Goal: Transaction & Acquisition: Purchase product/service

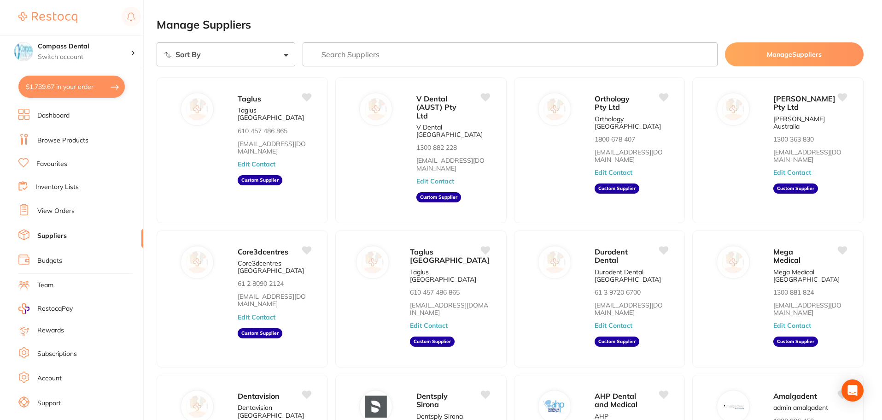
click at [62, 85] on button "$1,739.67 in your order" at bounding box center [71, 87] width 106 height 22
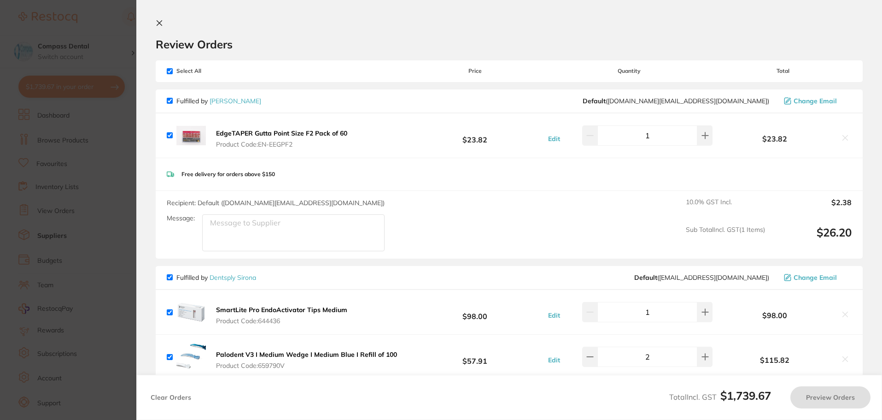
checkbox input "true"
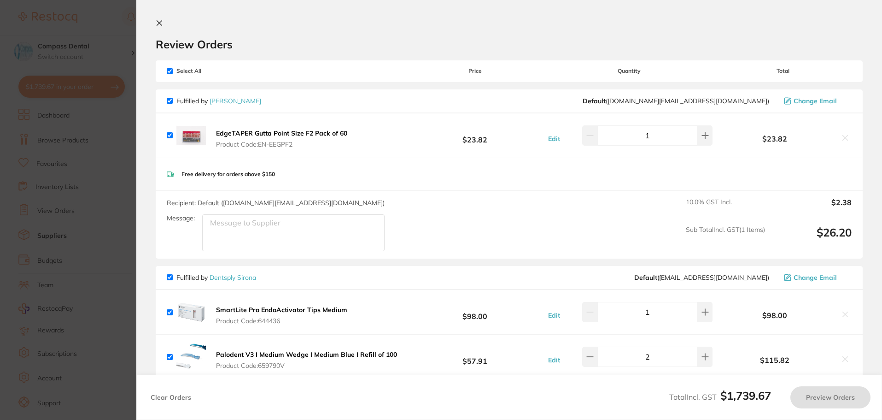
checkbox input "true"
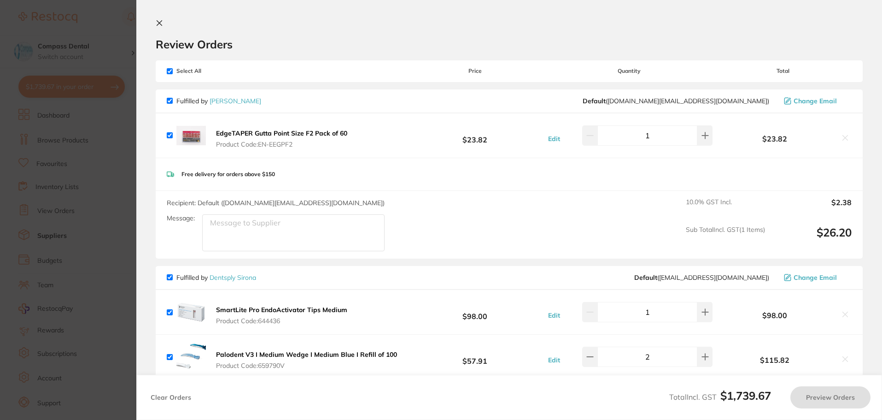
checkbox input "true"
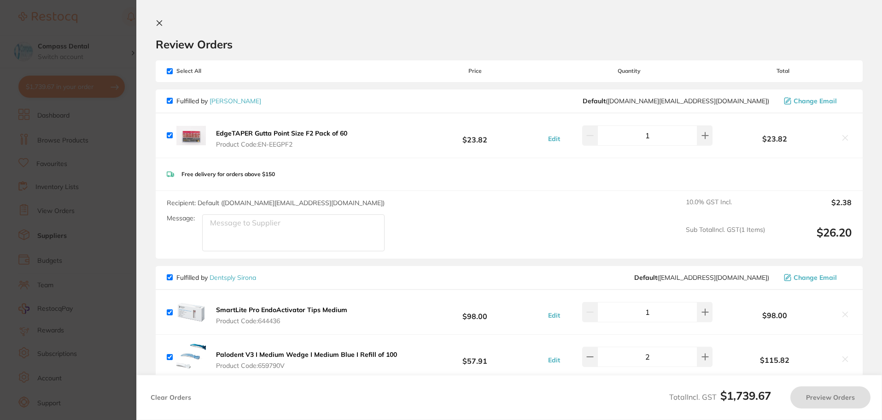
checkbox input "true"
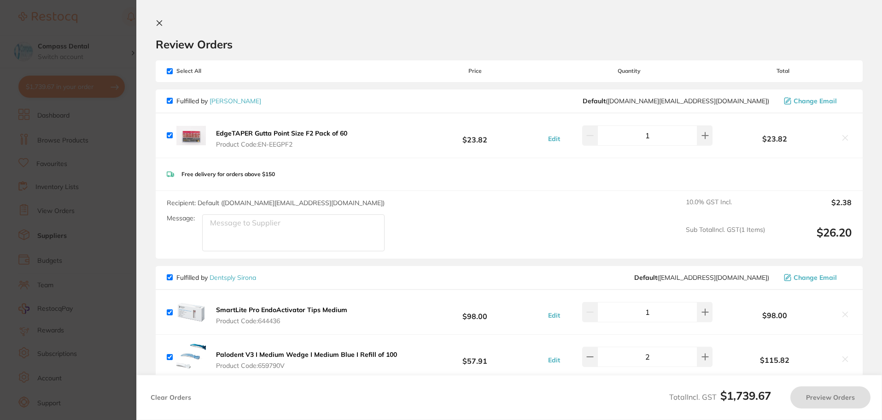
checkbox input "true"
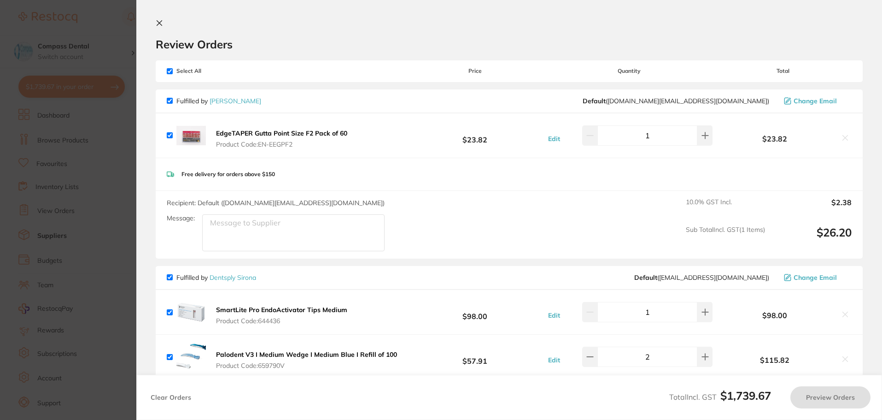
checkbox input "true"
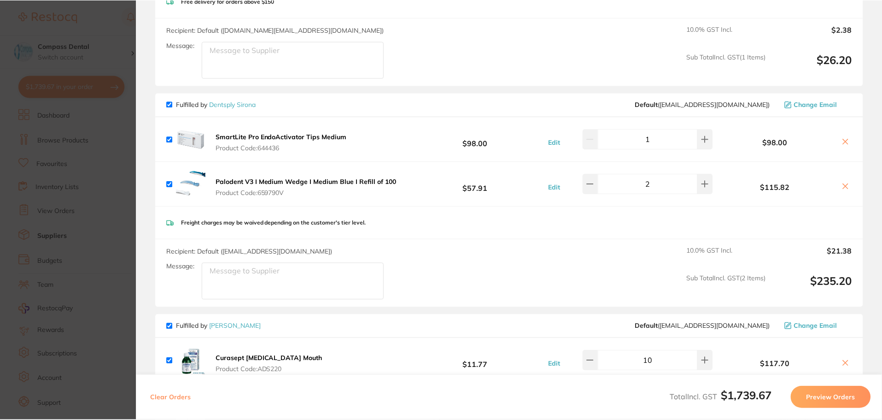
scroll to position [184, 0]
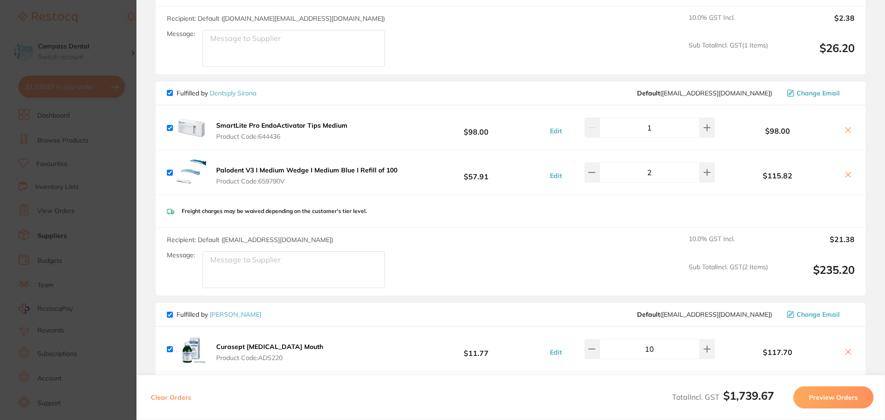
click at [235, 91] on link "Dentsply Sirona" at bounding box center [233, 93] width 47 height 8
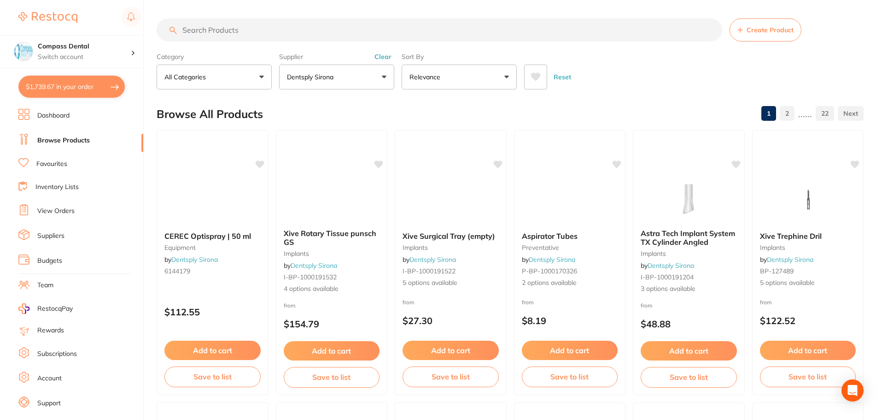
click at [504, 76] on button "Relevance" at bounding box center [459, 77] width 115 height 25
click at [534, 75] on icon at bounding box center [536, 77] width 10 height 8
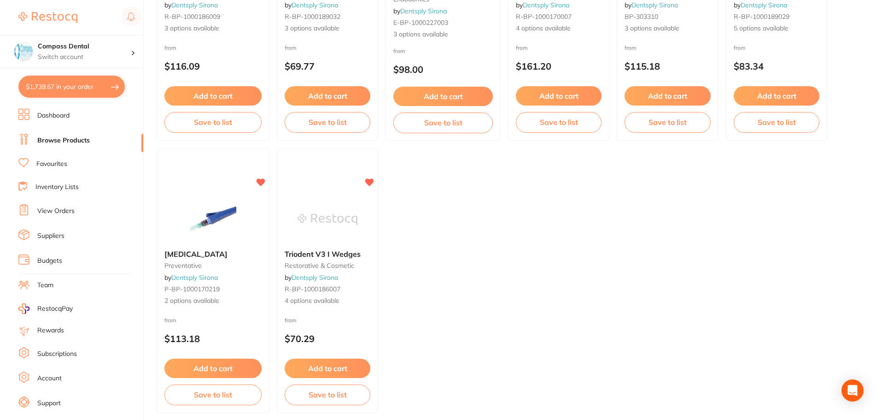
scroll to position [276, 0]
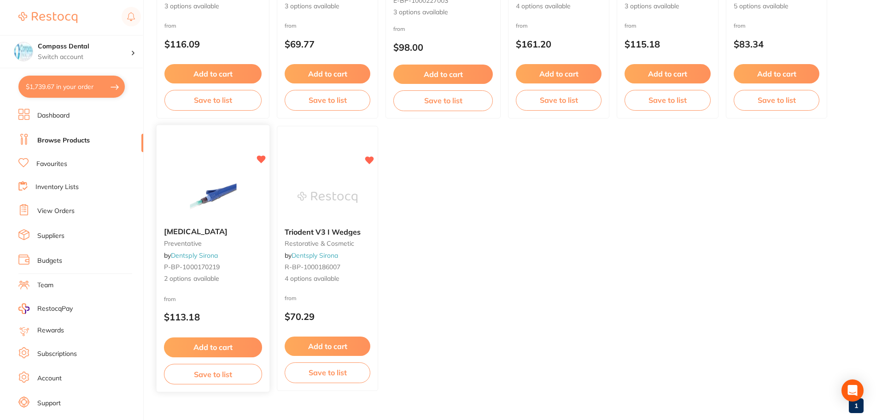
click at [211, 352] on button "Add to cart" at bounding box center [213, 347] width 98 height 20
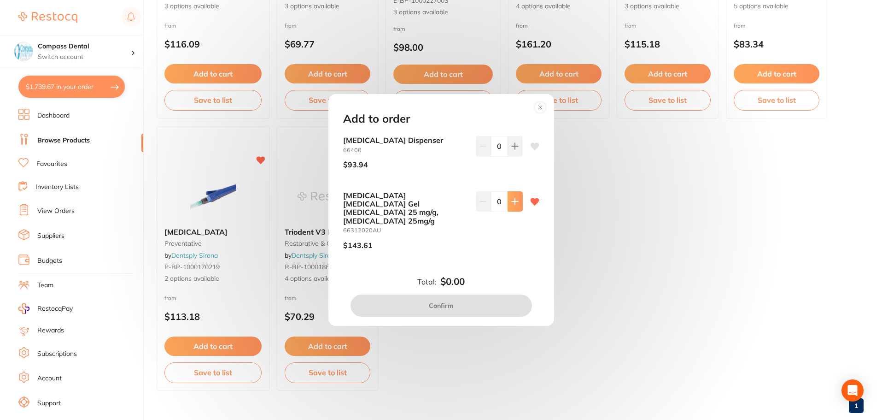
click at [508, 211] on button at bounding box center [515, 201] width 15 height 20
type input "1"
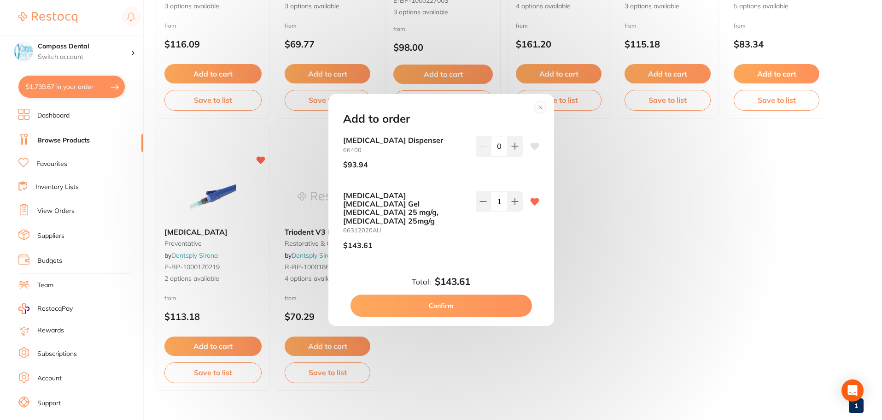
click at [444, 303] on button "Confirm" at bounding box center [442, 305] width 182 height 22
checkbox input "false"
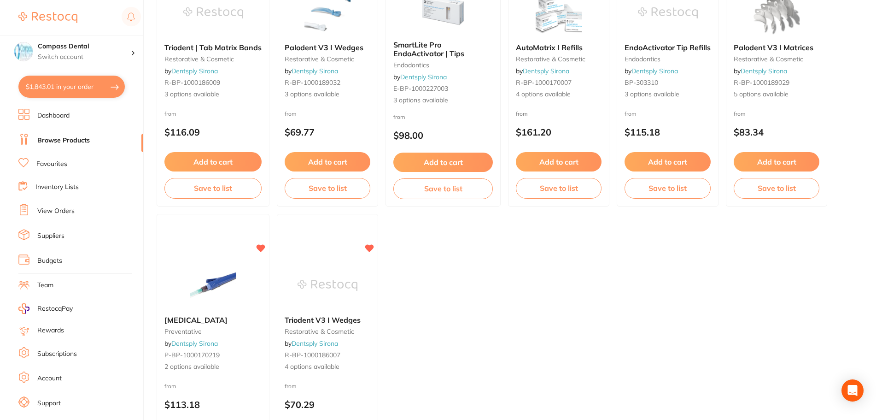
scroll to position [184, 0]
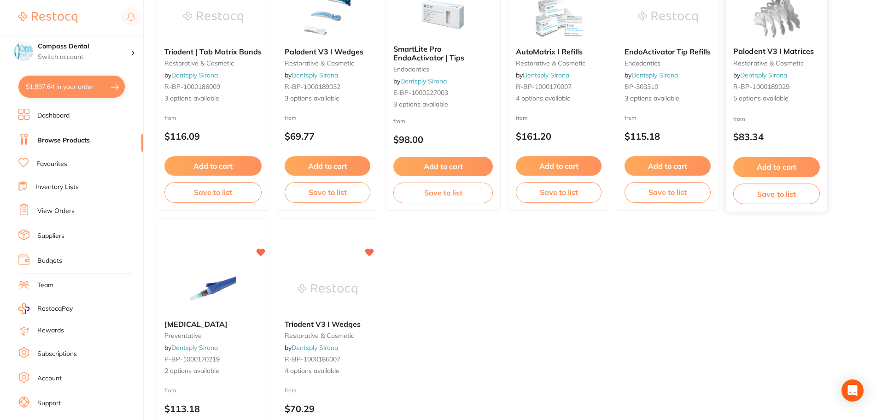
click at [801, 31] on img at bounding box center [776, 16] width 60 height 47
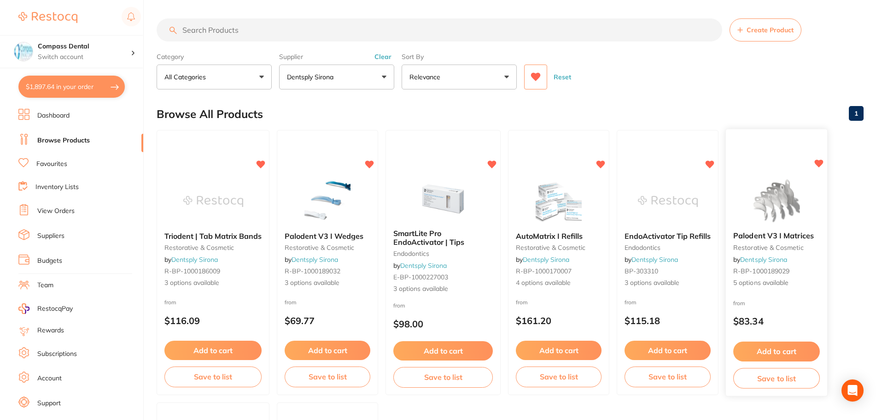
click at [770, 222] on img at bounding box center [776, 200] width 60 height 47
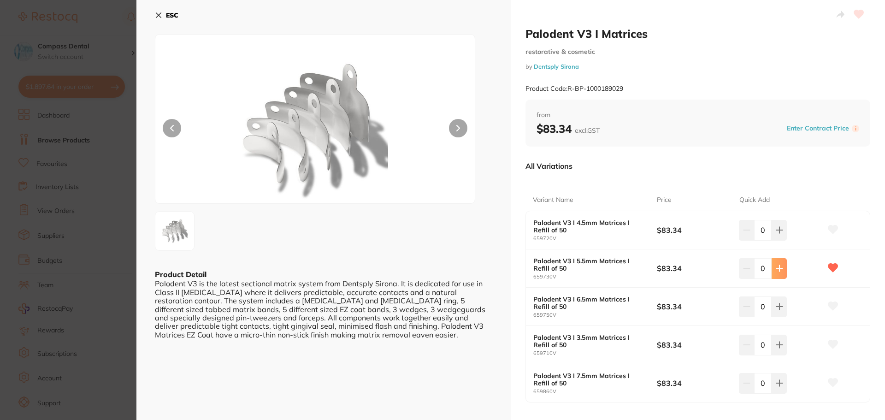
click at [779, 267] on icon at bounding box center [778, 267] width 7 height 7
type input "1"
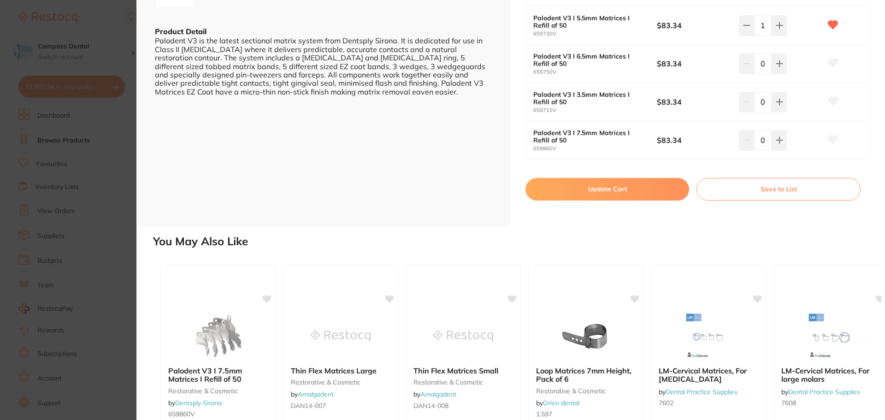
scroll to position [225, 0]
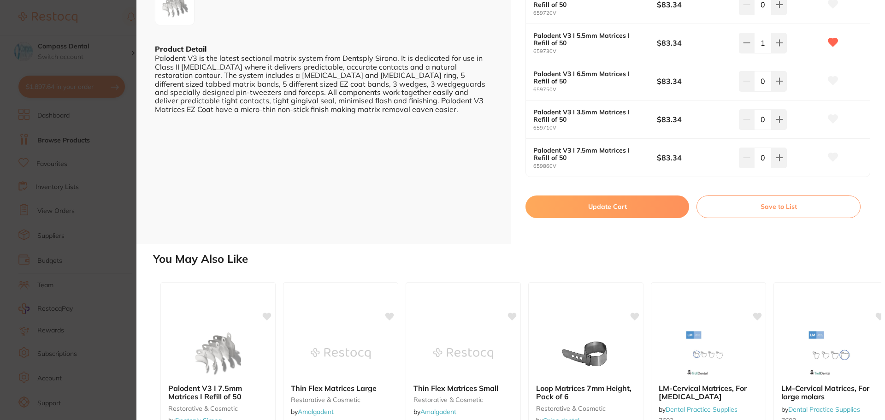
click at [610, 213] on button "Update Cart" at bounding box center [607, 206] width 164 height 22
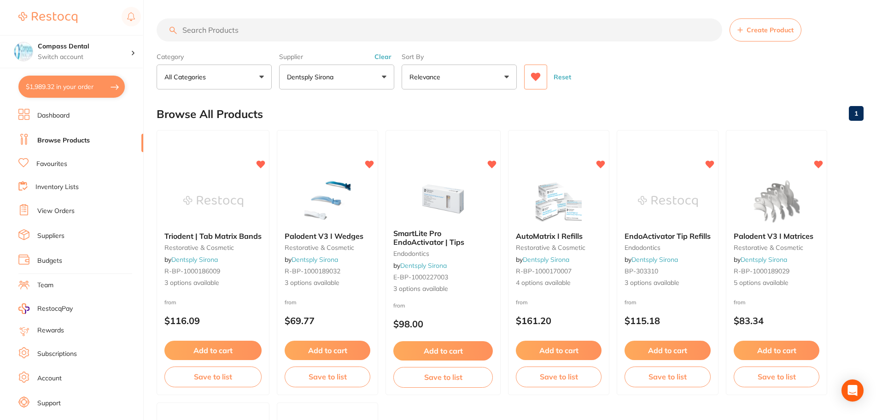
click at [59, 89] on button "$1,989.32 in your order" at bounding box center [71, 87] width 106 height 22
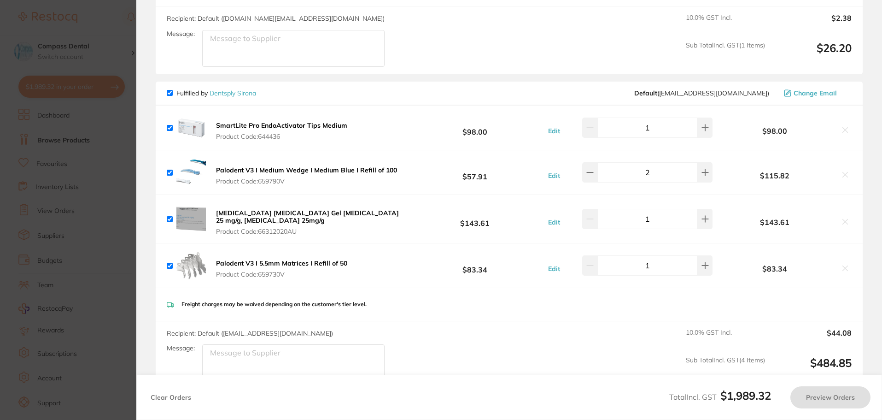
checkbox input "true"
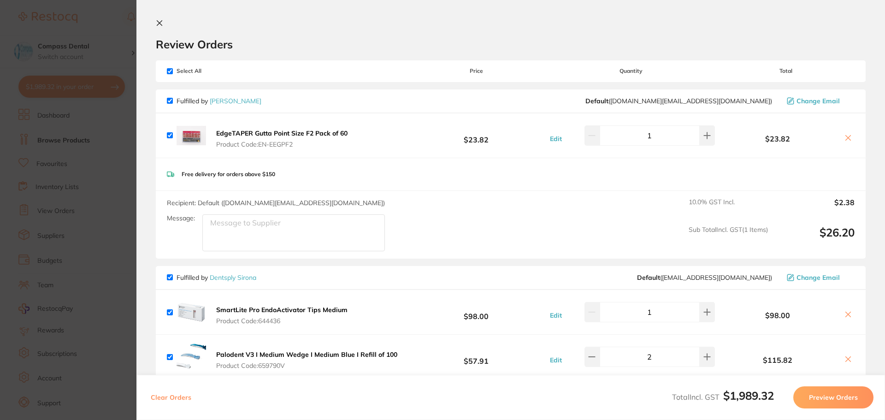
drag, startPoint x: 282, startPoint y: 136, endPoint x: 394, endPoint y: 129, distance: 112.7
click at [394, 129] on div "EdgeTAPER Gutta Point Size F2 Pack of 60 Product Code: EN-EEGPF2 $23.82 Edit 1 …" at bounding box center [511, 135] width 710 height 44
drag, startPoint x: 314, startPoint y: 151, endPoint x: 207, endPoint y: 121, distance: 111.0
click at [207, 121] on div "EdgeTAPER Gutta Point Size F2 Pack of 60 Product Code: EN-EEGPF2 $23.82 Edit 1 …" at bounding box center [511, 135] width 710 height 44
click at [370, 158] on div "Free delivery for orders above $150" at bounding box center [511, 174] width 710 height 33
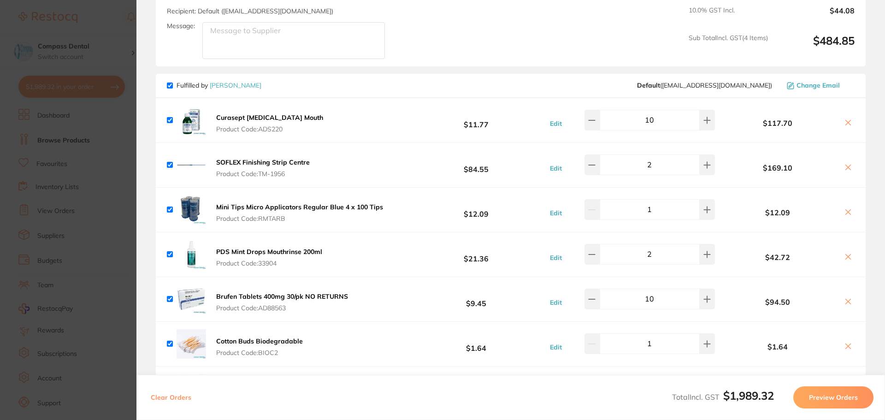
scroll to position [507, 0]
drag, startPoint x: 168, startPoint y: 85, endPoint x: 627, endPoint y: 334, distance: 522.0
click at [624, 334] on div "Fulfilled by Adam Dental Default ( save@adamdental.com.au ) Change Email Curase…" at bounding box center [511, 346] width 710 height 547
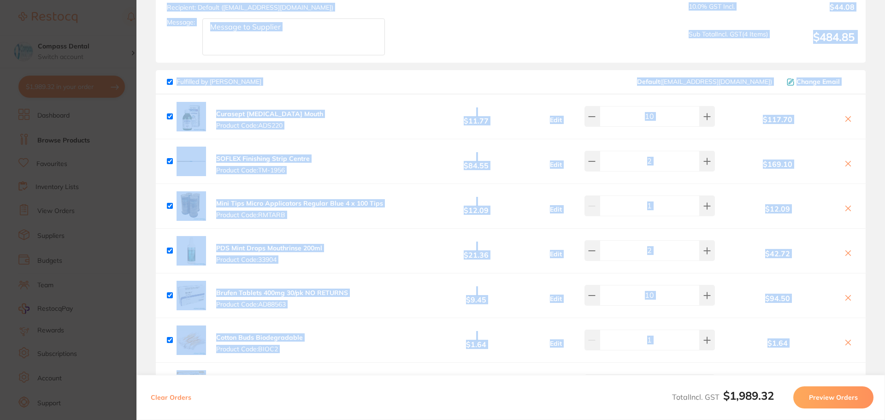
scroll to position [425, 0]
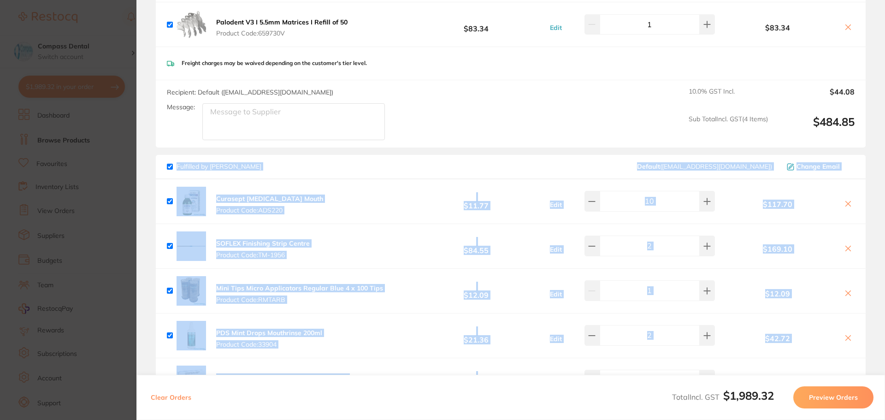
drag, startPoint x: 859, startPoint y: 228, endPoint x: 161, endPoint y: 158, distance: 701.9
click at [161, 158] on div "Fulfilled by Adam Dental Default ( save@adamdental.com.au ) Change Email Curase…" at bounding box center [511, 428] width 710 height 547
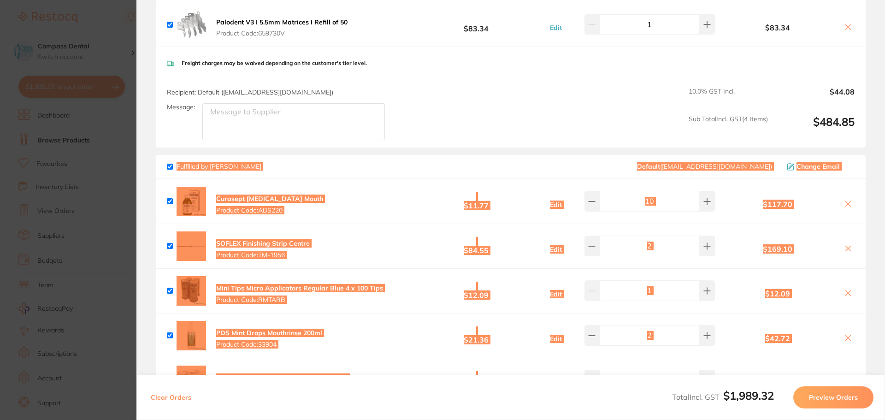
checkbox input "true"
type input "8"
checkbox input "true"
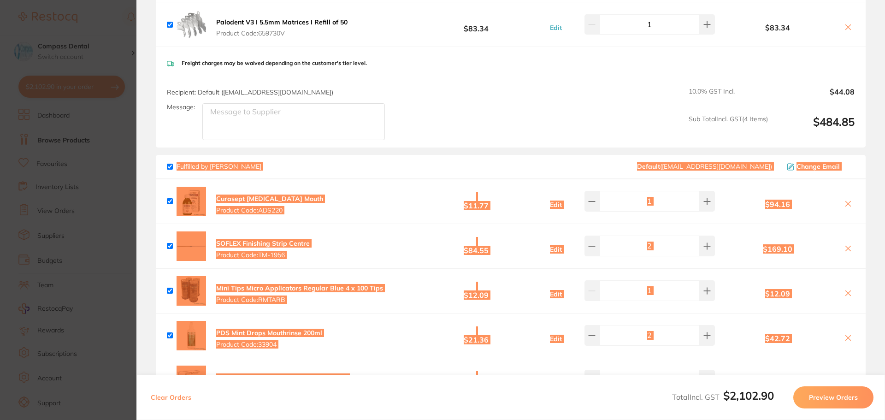
checkbox input "true"
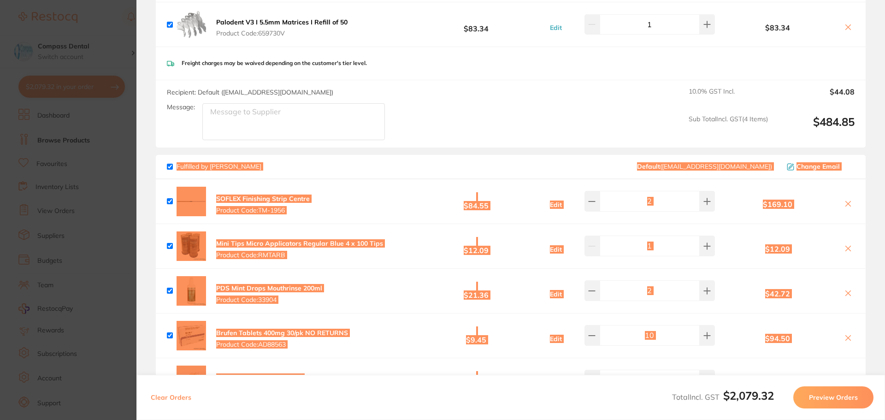
checkbox input "true"
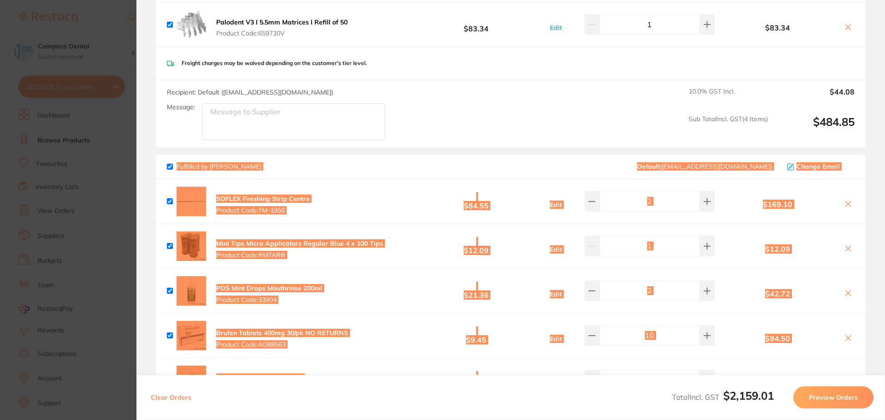
checkbox input "true"
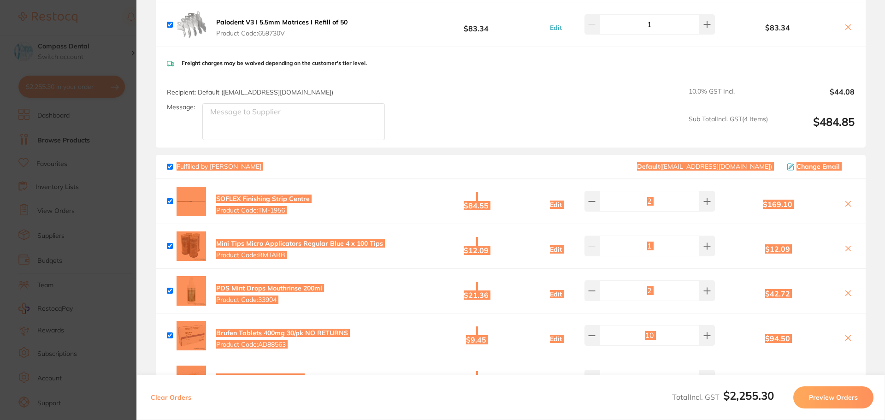
checkbox input "true"
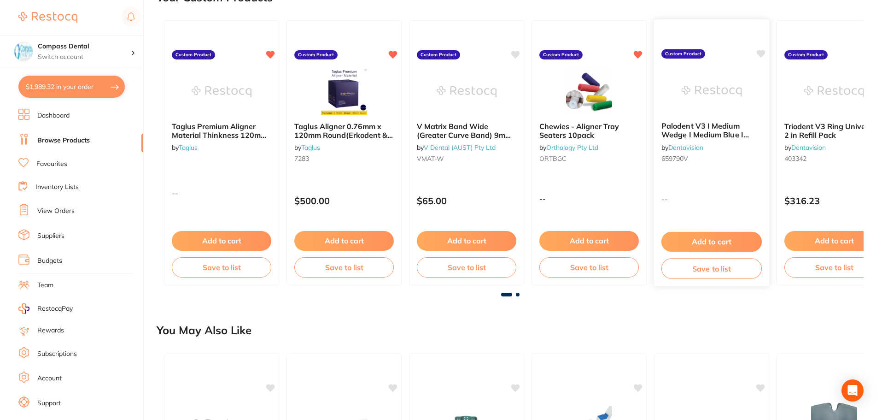
scroll to position [230, 0]
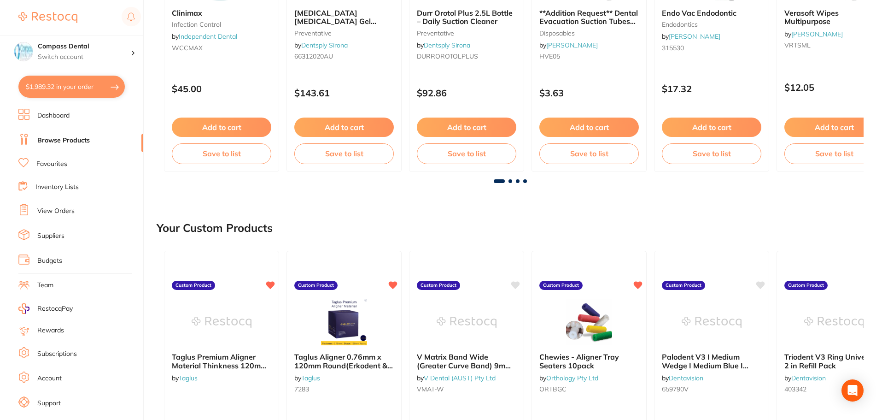
click at [58, 86] on button "$1,989.32 in your order" at bounding box center [71, 87] width 106 height 22
checkbox input "true"
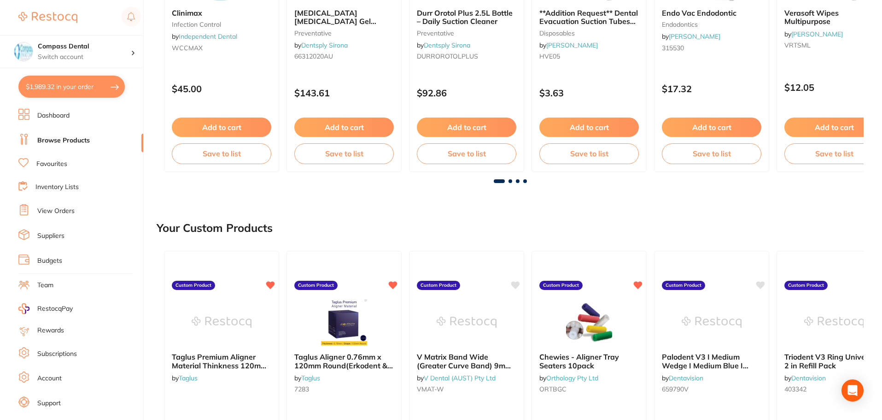
checkbox input "true"
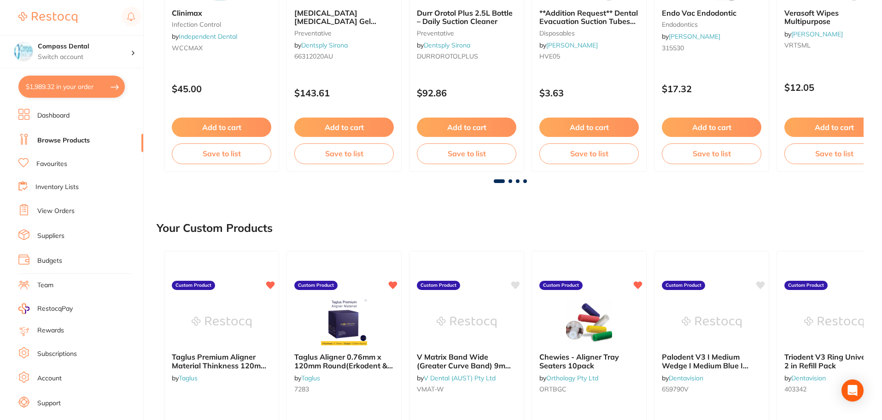
checkbox input "true"
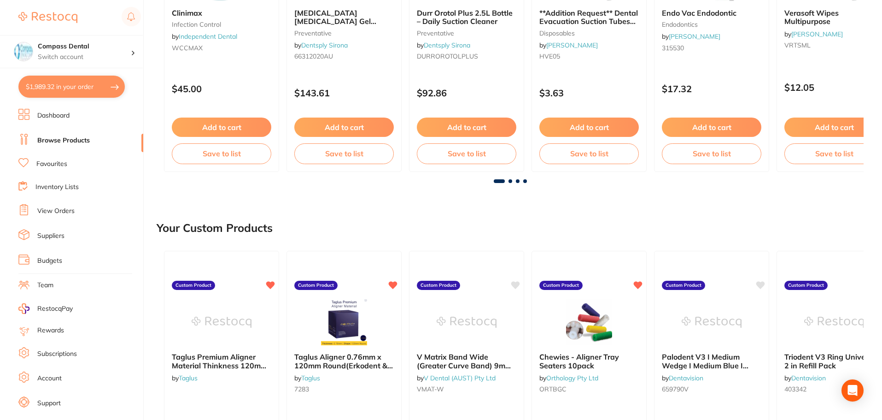
checkbox input "true"
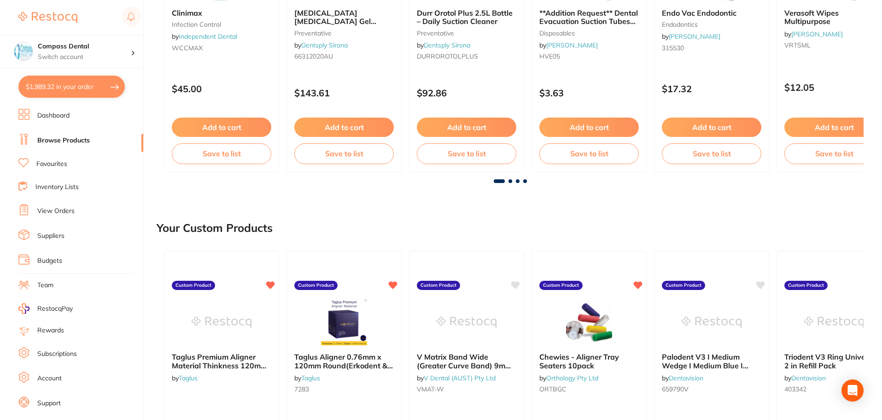
checkbox input "true"
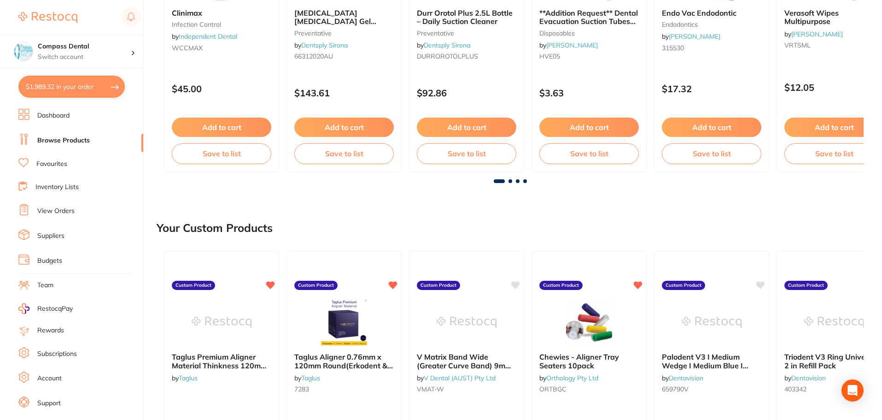
checkbox input "true"
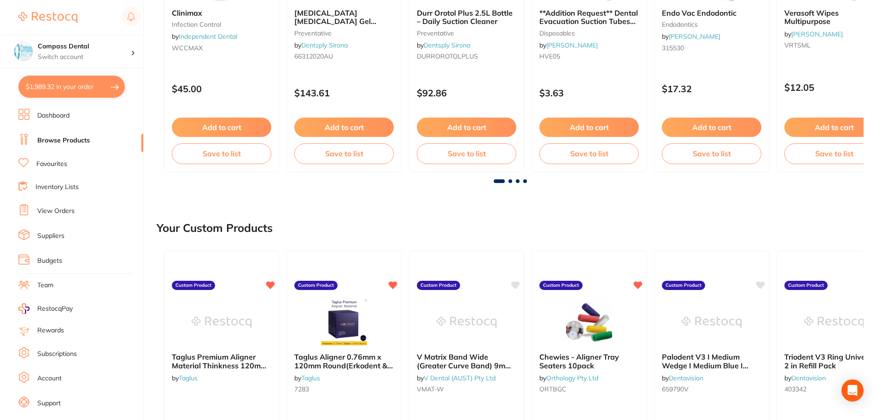
checkbox input "true"
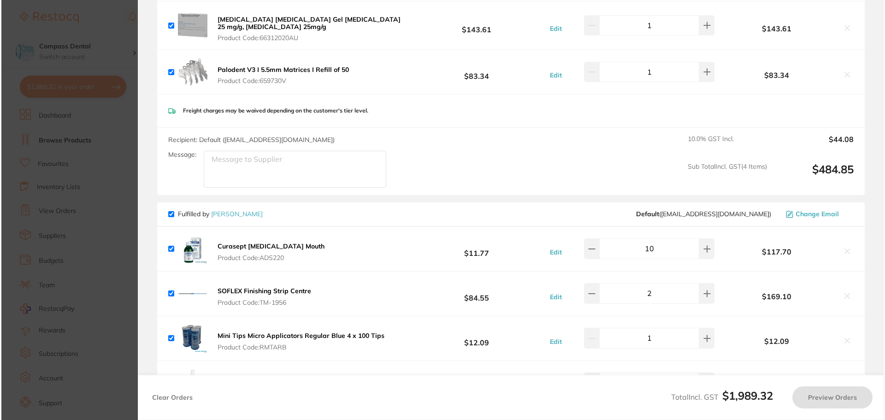
scroll to position [0, 0]
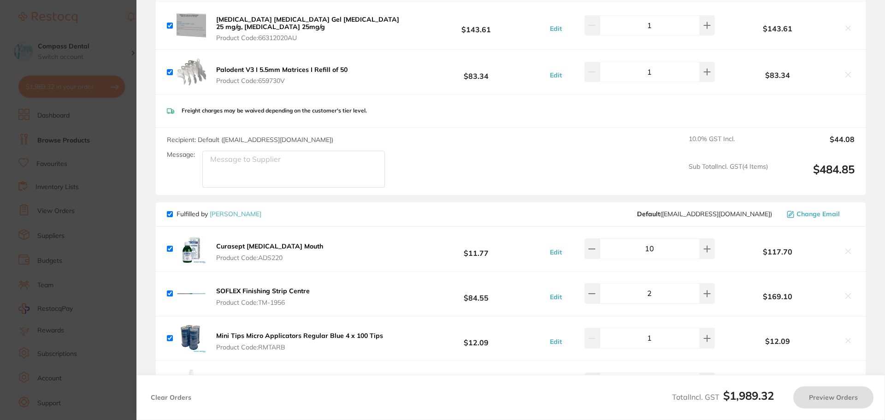
click at [558, 173] on div "Recipient: Default ( [EMAIL_ADDRESS][DOMAIN_NAME] ) Message: 10.0 % GST Incl. $…" at bounding box center [511, 162] width 710 height 68
click at [521, 205] on div "Fulfilled by [PERSON_NAME] Default ( [EMAIL_ADDRESS][DOMAIN_NAME] ) Change Email" at bounding box center [511, 214] width 710 height 24
click at [508, 221] on div "Fulfilled by [PERSON_NAME] Default ( [EMAIL_ADDRESS][DOMAIN_NAME] ) Change Email" at bounding box center [511, 214] width 710 height 24
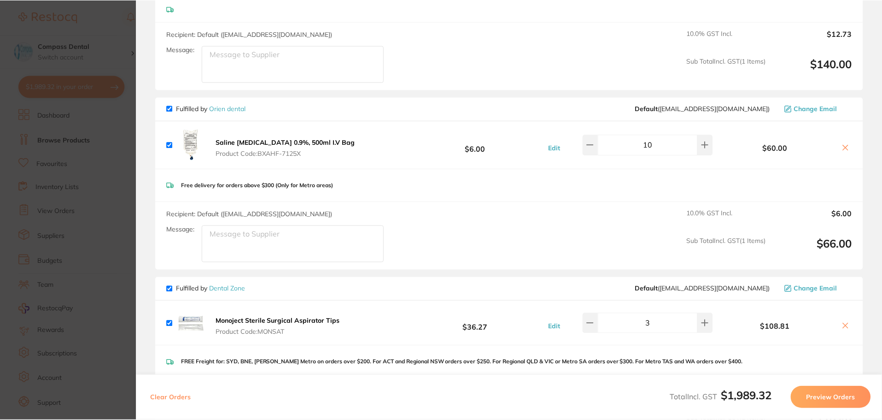
scroll to position [1161, 0]
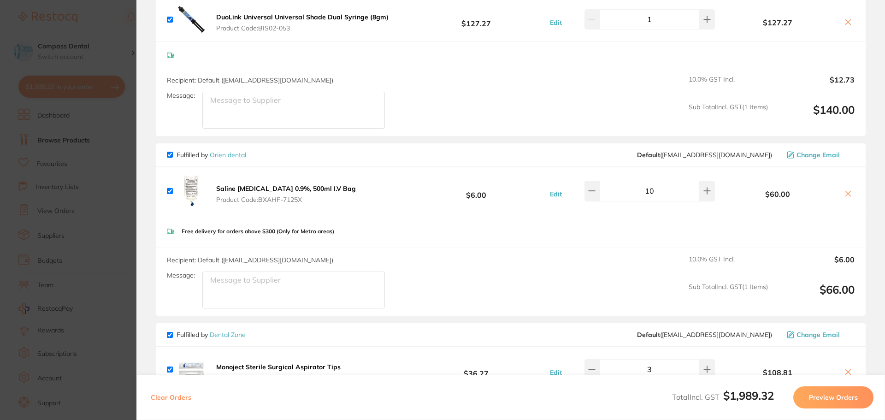
click at [238, 151] on link "Orien dental" at bounding box center [228, 155] width 36 height 8
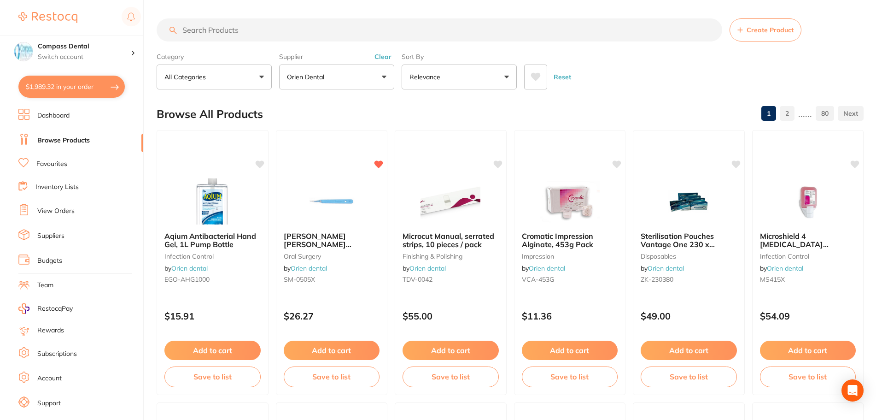
click at [534, 79] on icon at bounding box center [536, 77] width 10 height 8
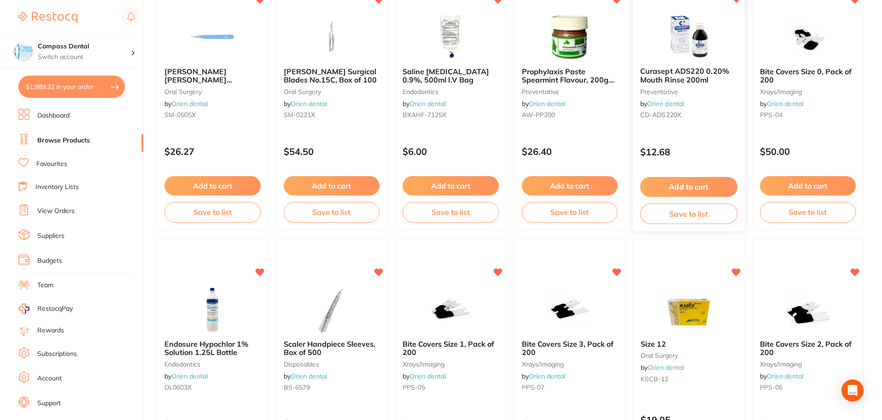
scroll to position [138, 0]
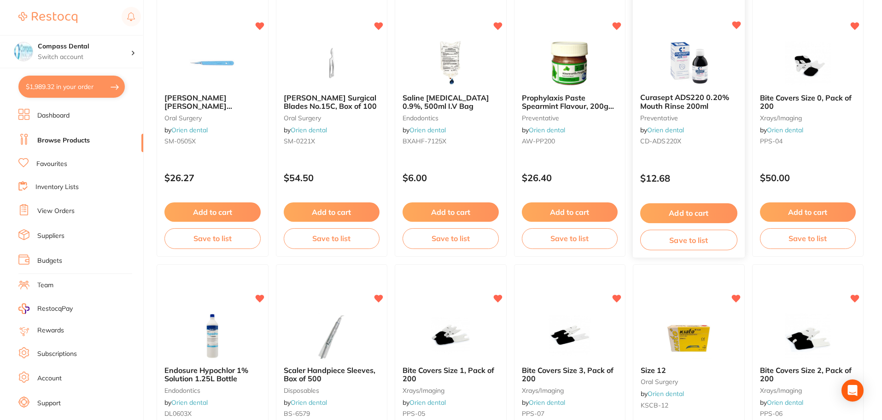
click at [687, 212] on button "Add to cart" at bounding box center [688, 213] width 97 height 20
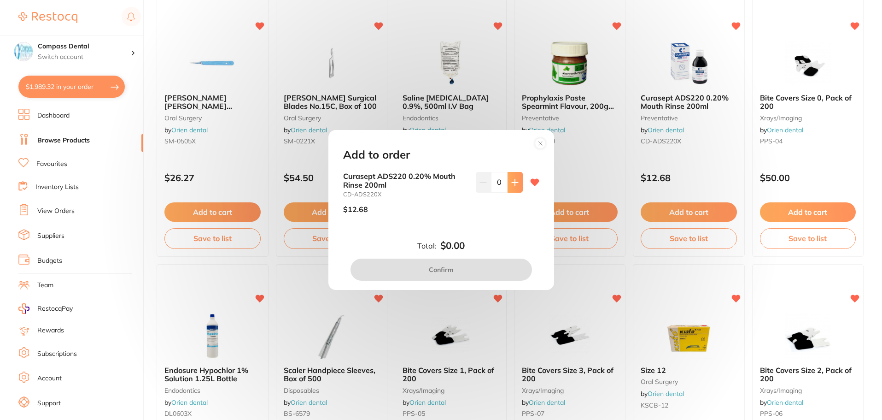
click at [511, 180] on icon at bounding box center [514, 182] width 7 height 7
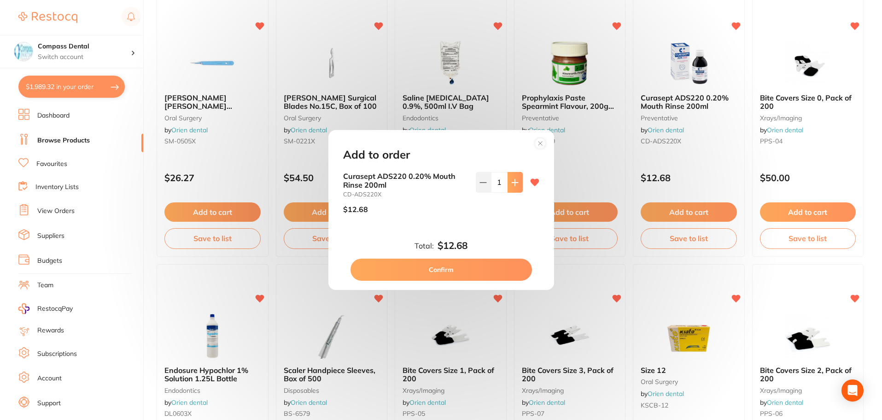
click at [511, 180] on icon at bounding box center [514, 182] width 7 height 7
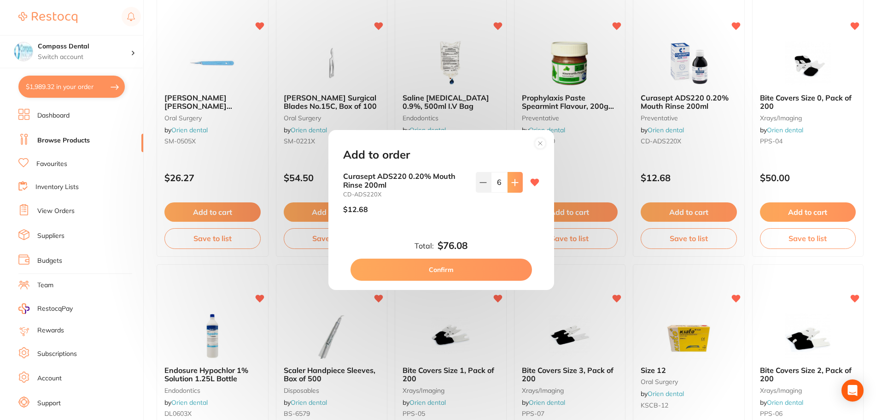
click at [511, 180] on icon at bounding box center [514, 182] width 7 height 7
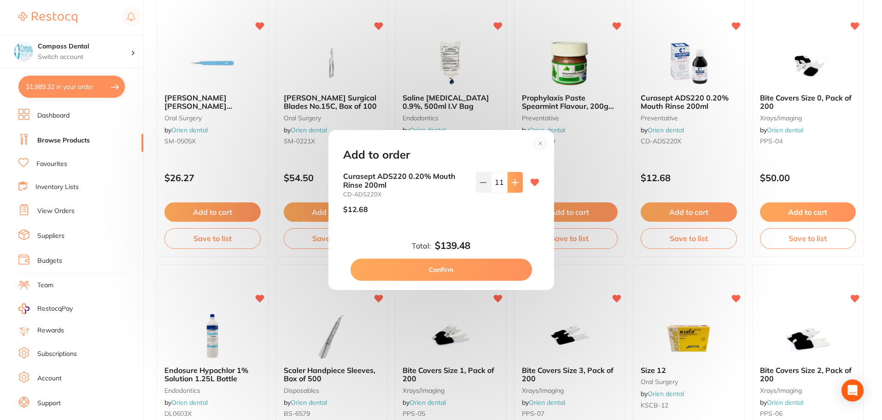
click at [511, 180] on icon at bounding box center [514, 182] width 7 height 7
click at [486, 181] on button at bounding box center [483, 182] width 15 height 20
click at [476, 184] on button at bounding box center [483, 182] width 15 height 20
type input "10"
click at [445, 273] on button "Confirm" at bounding box center [442, 269] width 182 height 22
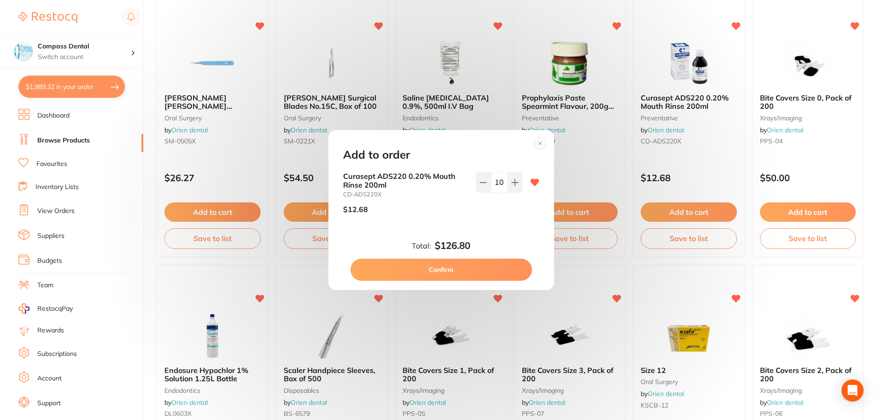
checkbox input "false"
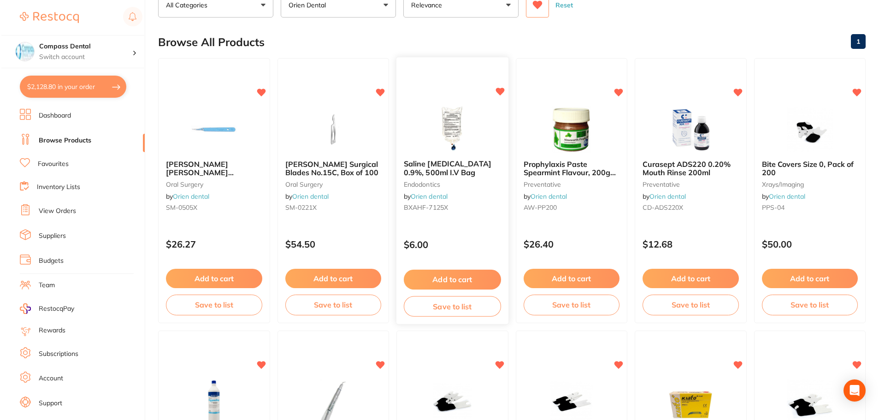
scroll to position [0, 0]
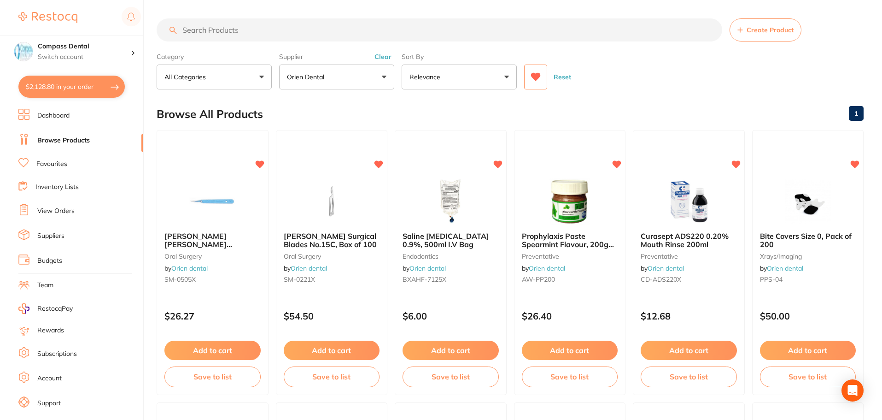
click at [86, 91] on button "$2,128.80 in your order" at bounding box center [71, 87] width 106 height 22
checkbox input "true"
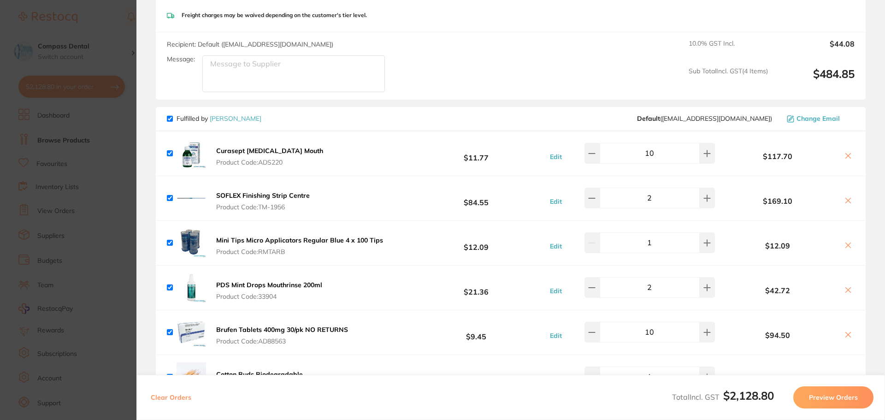
scroll to position [470, 0]
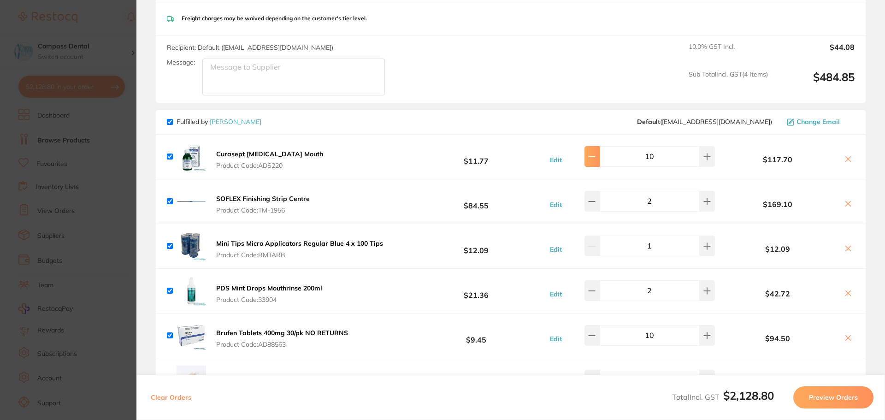
click at [594, 150] on button at bounding box center [591, 156] width 15 height 20
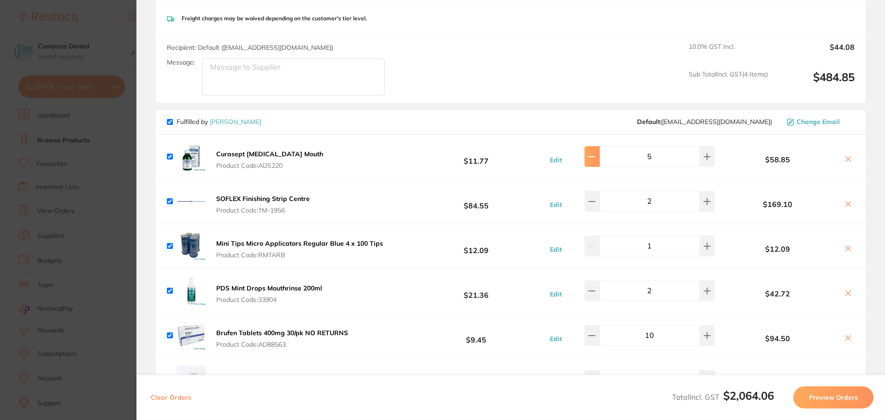
click at [594, 150] on button at bounding box center [591, 156] width 15 height 20
type input "1"
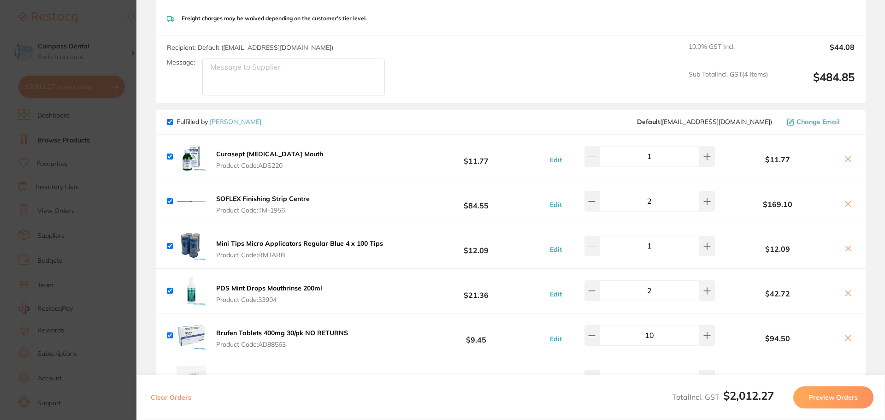
click at [844, 159] on icon at bounding box center [847, 158] width 7 height 7
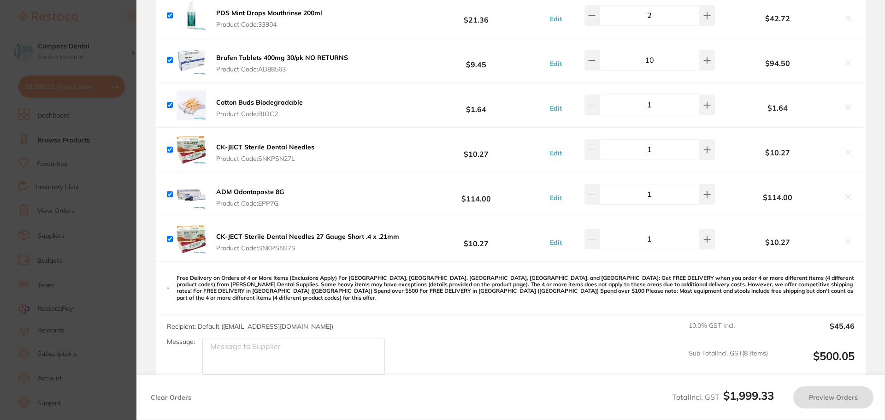
checkbox input "true"
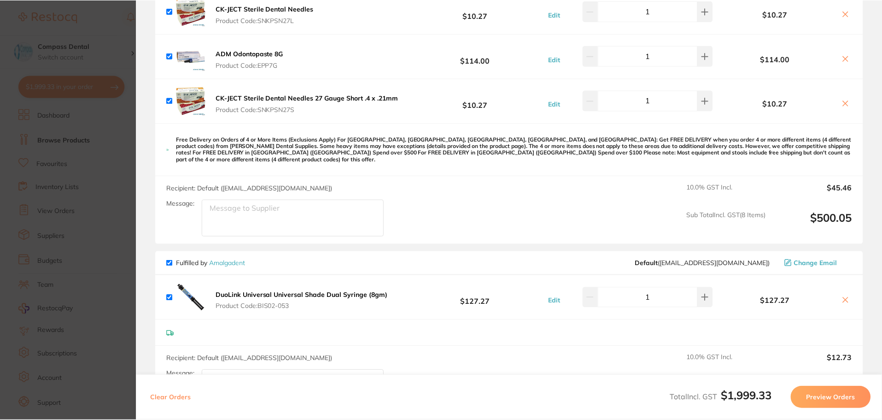
scroll to position [977, 0]
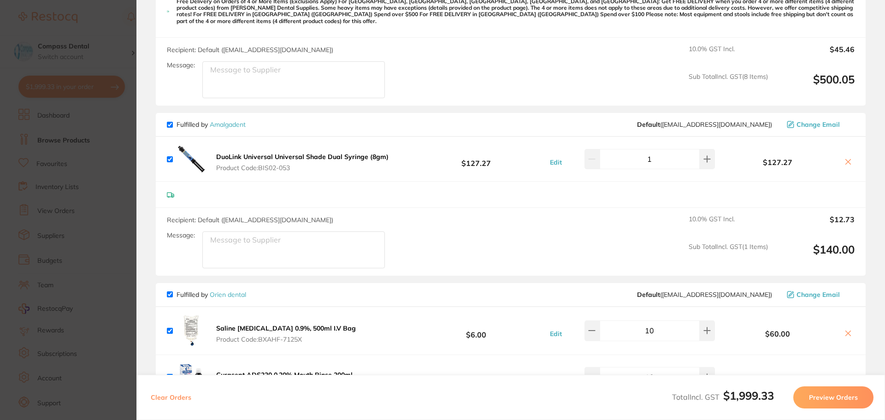
click at [223, 120] on link "Amalgadent" at bounding box center [228, 124] width 36 height 8
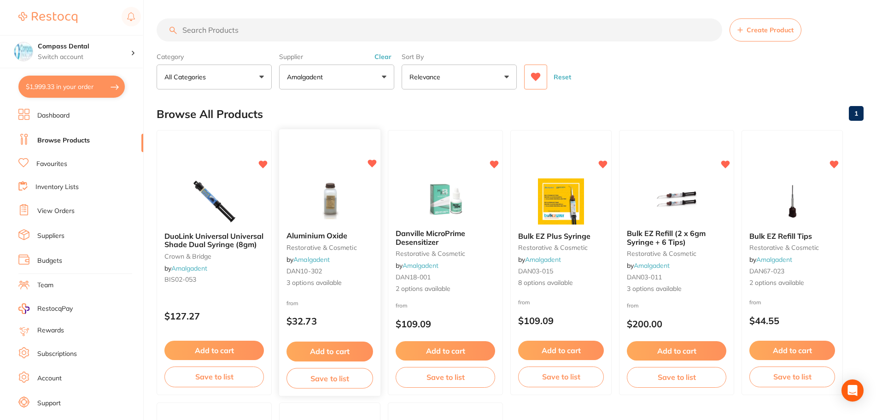
click at [338, 354] on button "Add to cart" at bounding box center [330, 351] width 87 height 20
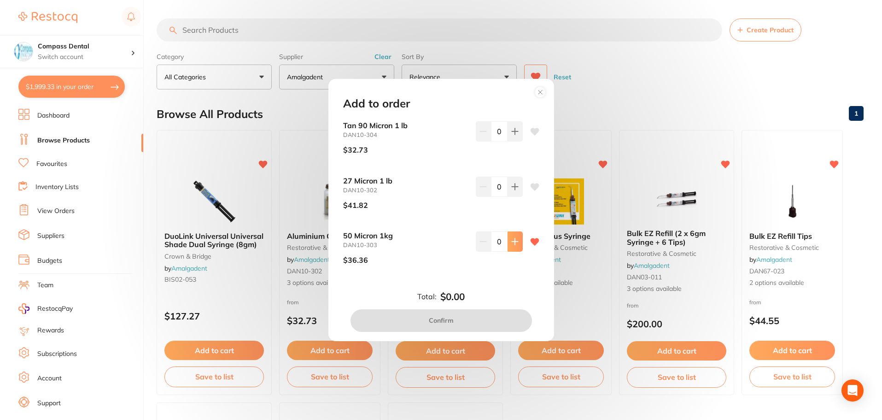
click at [515, 241] on icon at bounding box center [514, 241] width 7 height 7
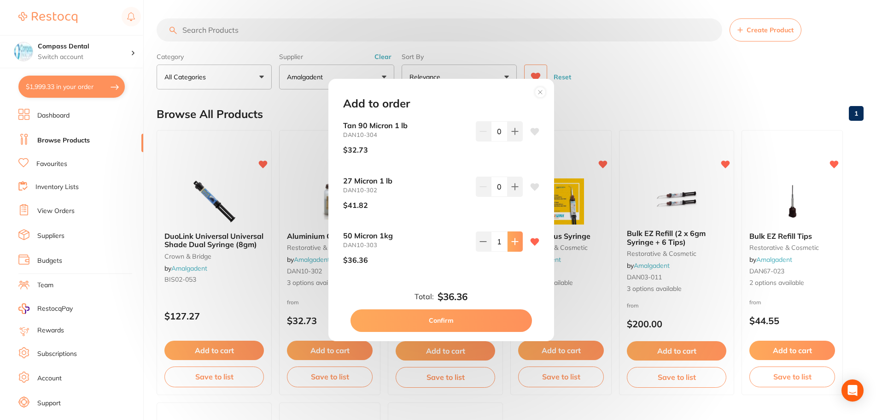
click at [515, 241] on icon at bounding box center [514, 241] width 7 height 7
type input "2"
click at [475, 324] on button "Confirm" at bounding box center [442, 320] width 182 height 22
checkbox input "false"
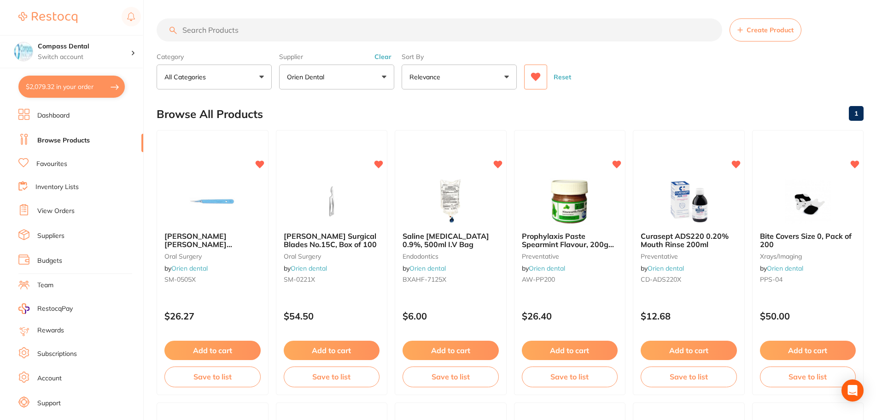
drag, startPoint x: 89, startPoint y: 91, endPoint x: 301, endPoint y: 99, distance: 212.1
click at [89, 90] on button "$2,079.32 in your order" at bounding box center [71, 87] width 106 height 22
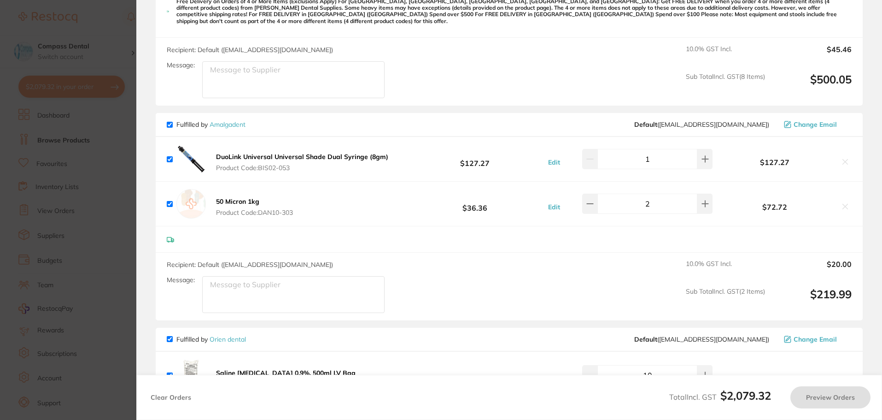
checkbox input "true"
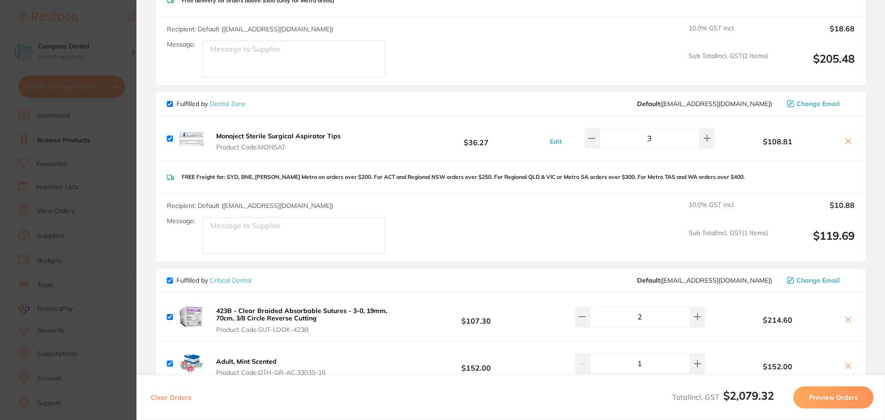
scroll to position [1438, 0]
click at [228, 99] on link "Dental Zone" at bounding box center [228, 103] width 36 height 8
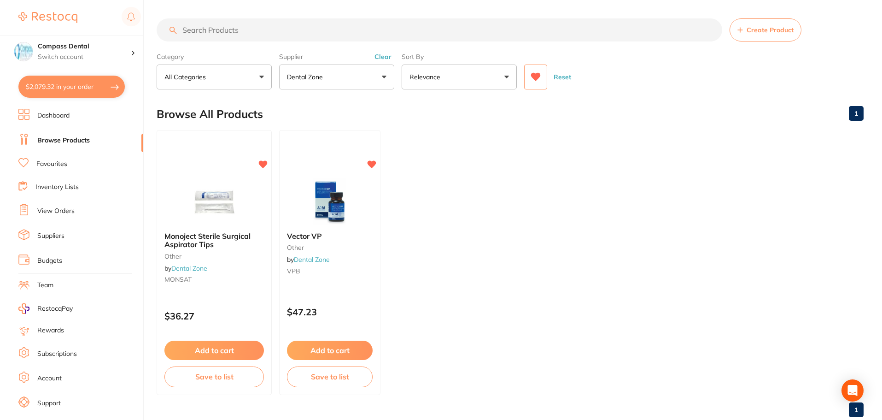
click at [541, 74] on button at bounding box center [535, 77] width 23 height 25
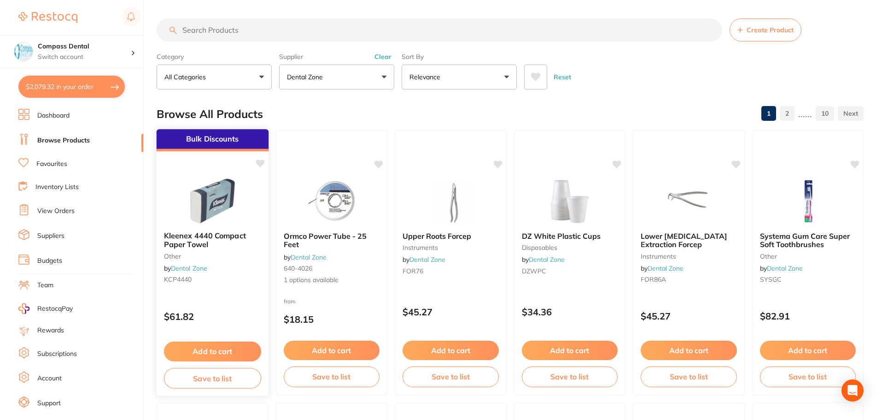
click at [228, 254] on small "other" at bounding box center [212, 255] width 97 height 7
click at [209, 231] on span "Kleenex 4440 Compact Paper Towel" at bounding box center [205, 240] width 82 height 18
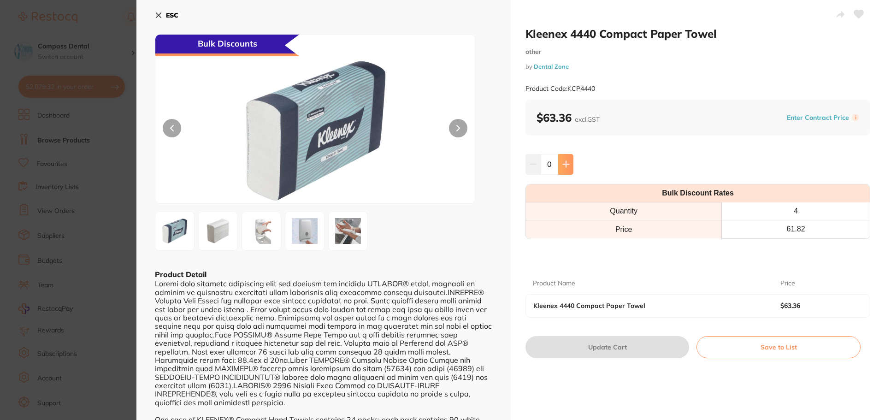
click at [567, 168] on icon at bounding box center [565, 163] width 7 height 7
type input "1"
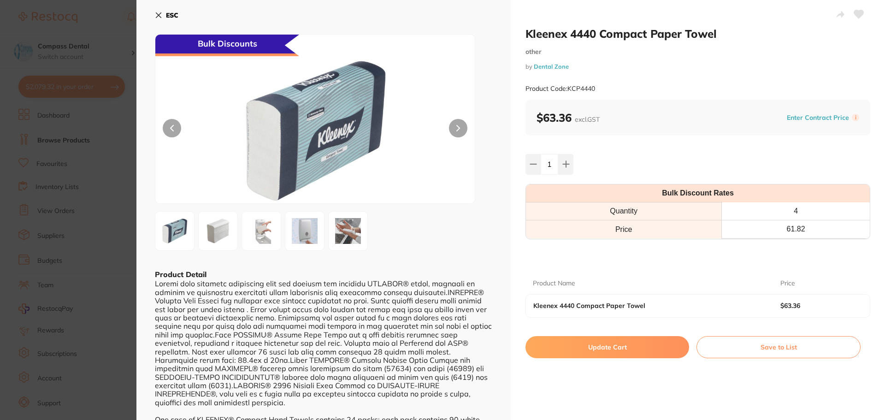
click at [611, 356] on button "Update Cart" at bounding box center [607, 347] width 164 height 22
checkbox input "false"
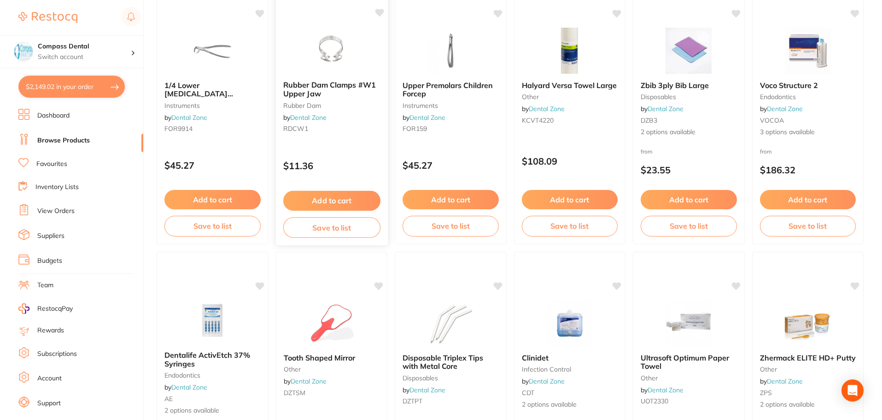
scroll to position [415, 0]
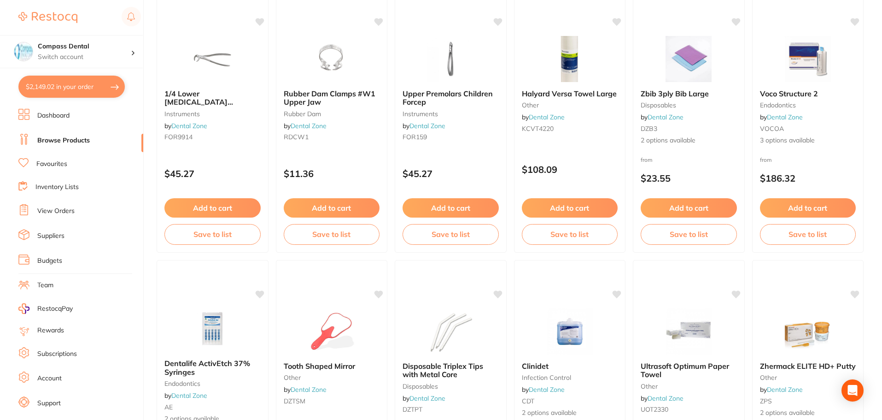
click at [685, 95] on span "Zbib 3ply Bib Large" at bounding box center [675, 93] width 68 height 9
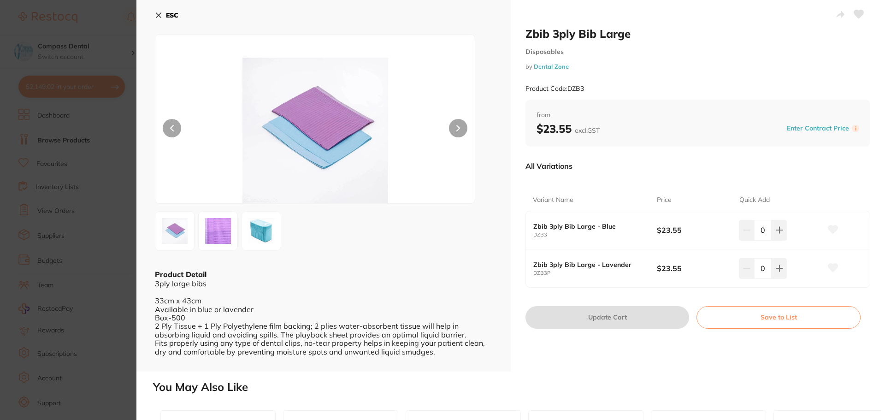
click at [158, 13] on icon at bounding box center [158, 15] width 7 height 7
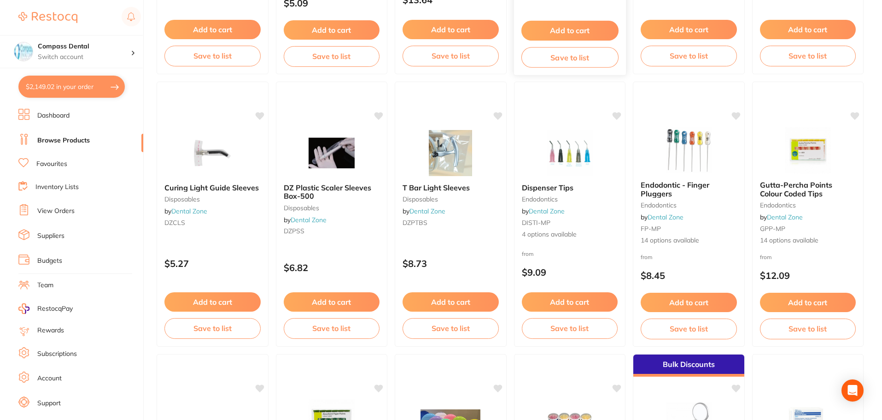
scroll to position [1152, 0]
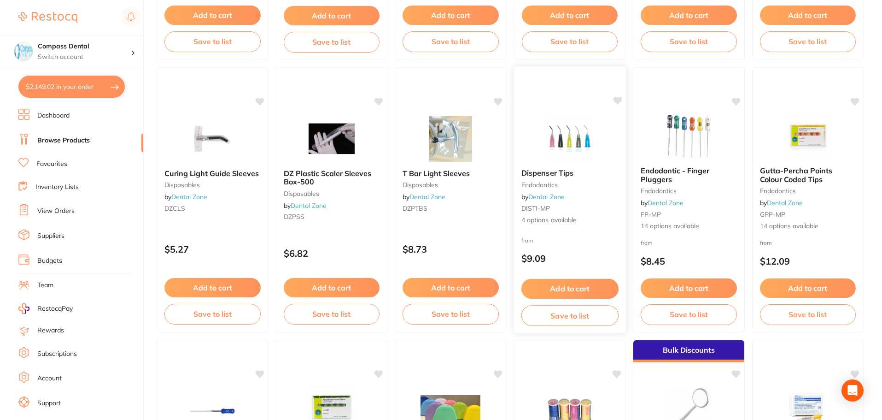
click at [562, 157] on img at bounding box center [570, 138] width 60 height 47
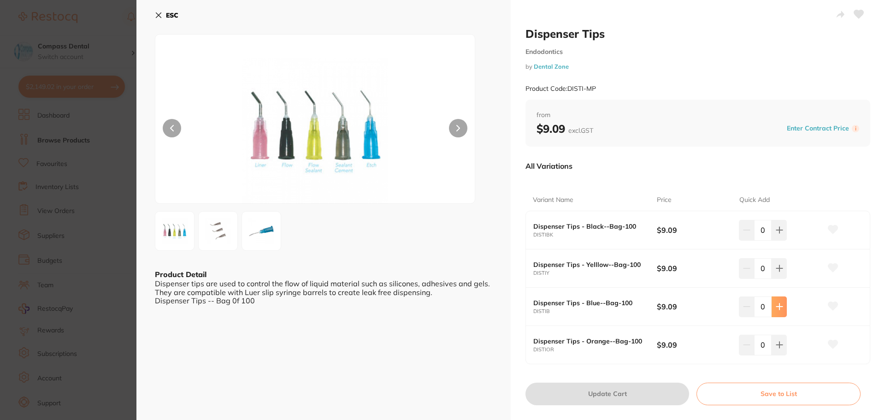
click at [778, 303] on icon at bounding box center [778, 306] width 7 height 7
type input "1"
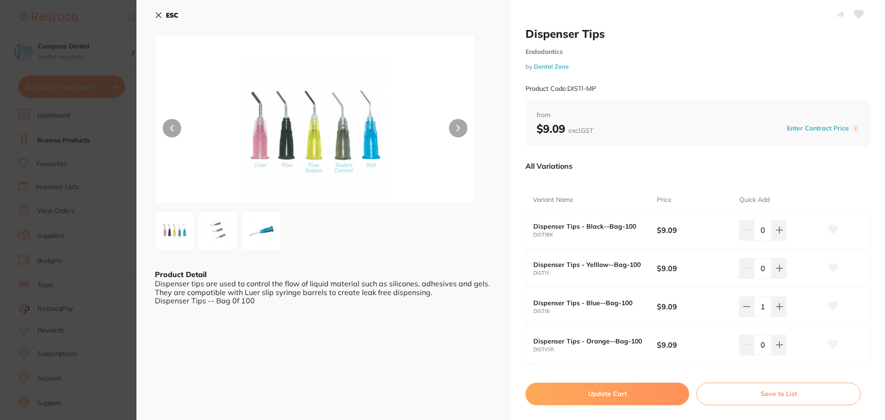
click at [833, 305] on icon at bounding box center [833, 306] width 10 height 8
click at [644, 398] on button "Update Cart" at bounding box center [607, 393] width 164 height 22
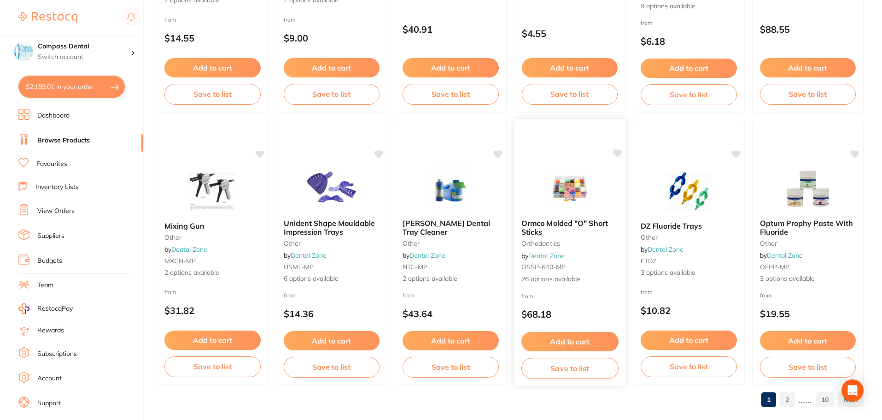
scroll to position [2201, 0]
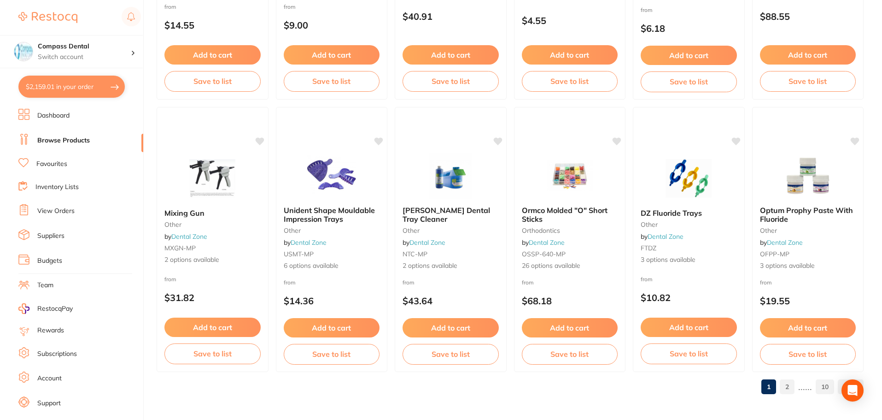
click at [789, 387] on link "2" at bounding box center [787, 386] width 15 height 18
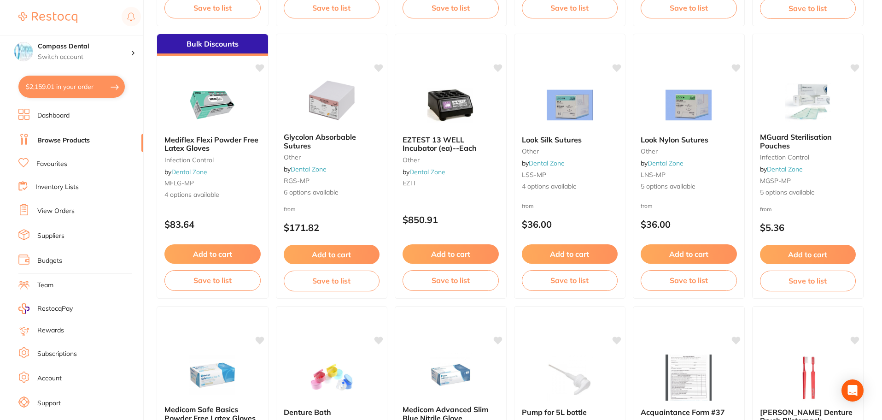
scroll to position [323, 0]
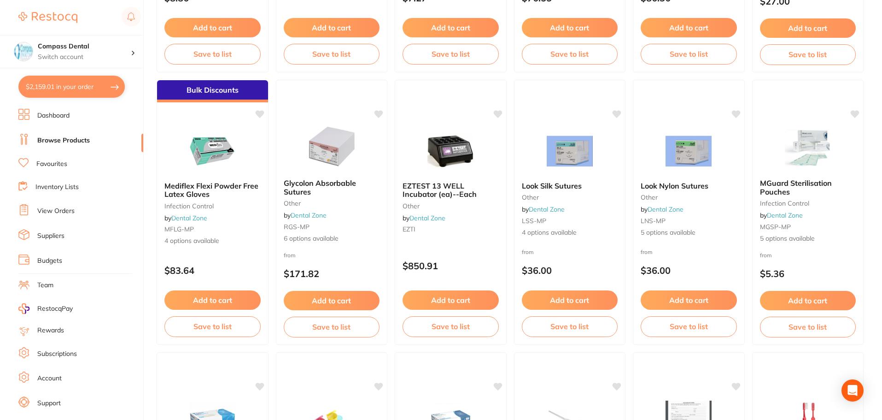
click at [668, 183] on span "Look Nylon Sutures" at bounding box center [675, 185] width 68 height 9
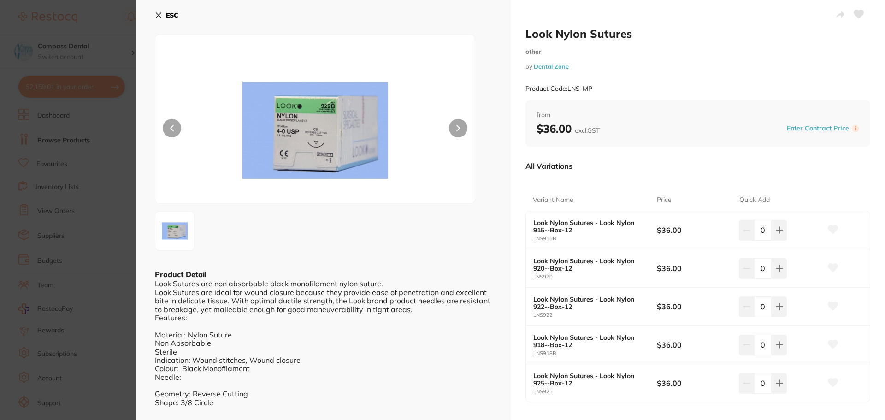
click at [156, 16] on icon at bounding box center [158, 15] width 7 height 7
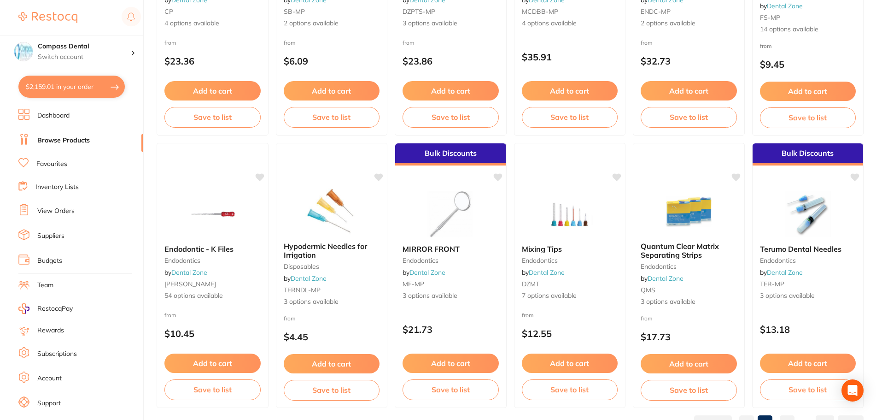
scroll to position [2201, 0]
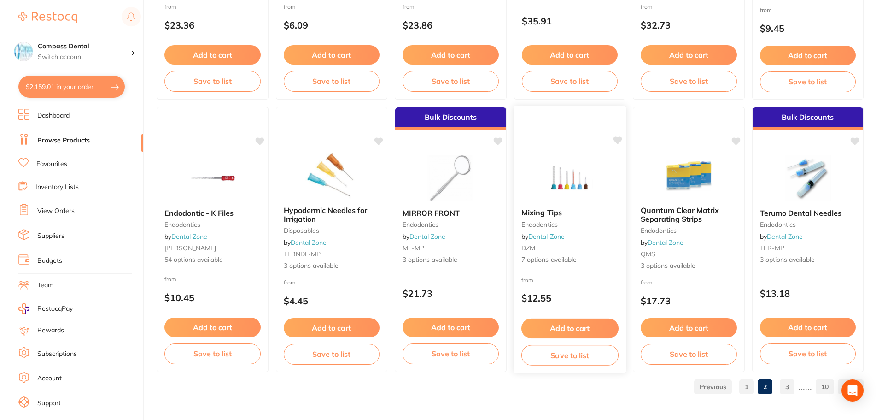
click at [567, 181] on img at bounding box center [570, 177] width 60 height 47
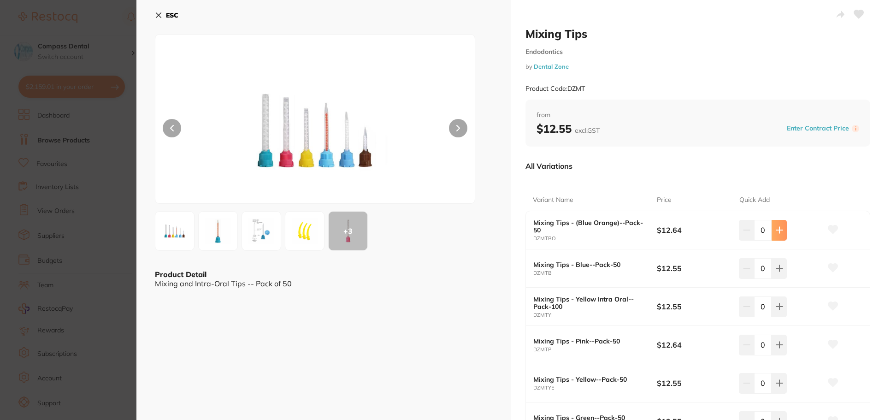
click at [782, 237] on button at bounding box center [778, 230] width 15 height 20
type input "1"
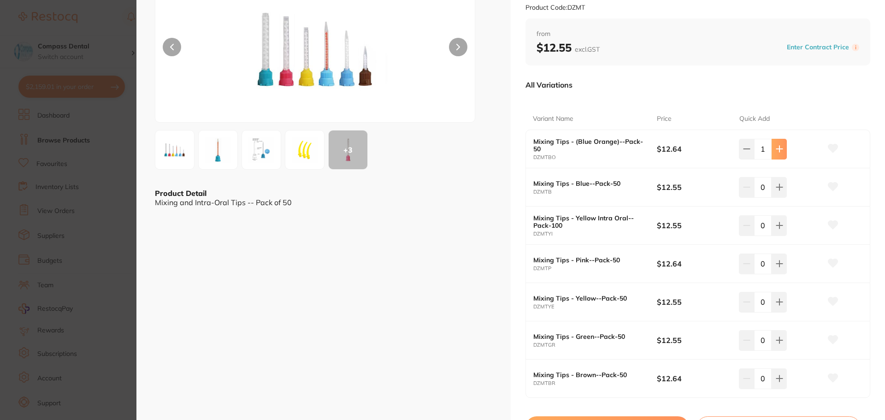
scroll to position [138, 0]
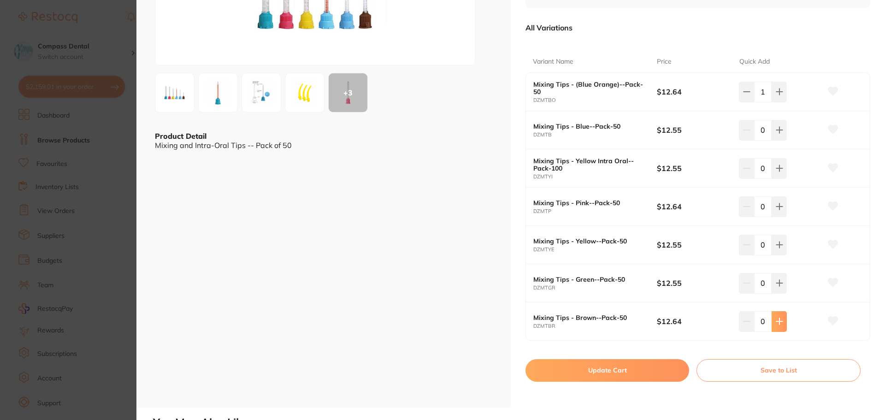
click at [776, 323] on icon at bounding box center [778, 320] width 7 height 7
type input "1"
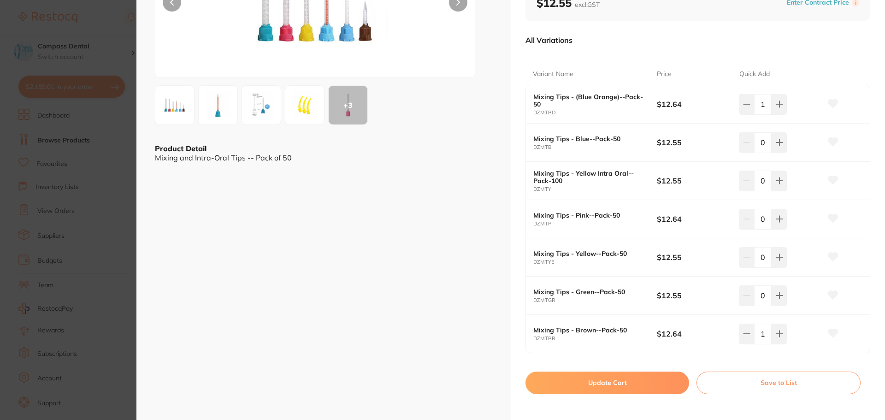
scroll to position [184, 0]
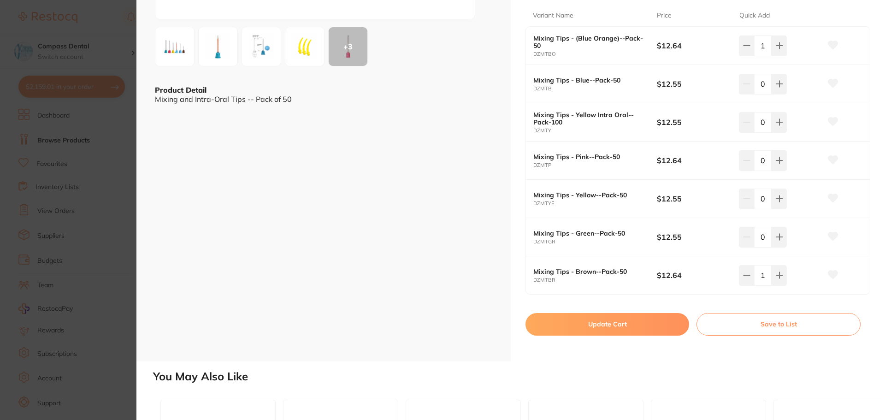
click at [602, 320] on button "Update Cart" at bounding box center [607, 324] width 164 height 22
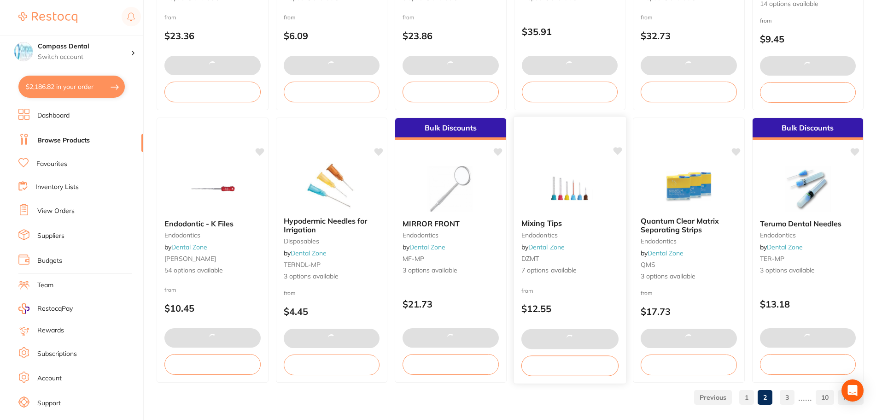
scroll to position [2201, 0]
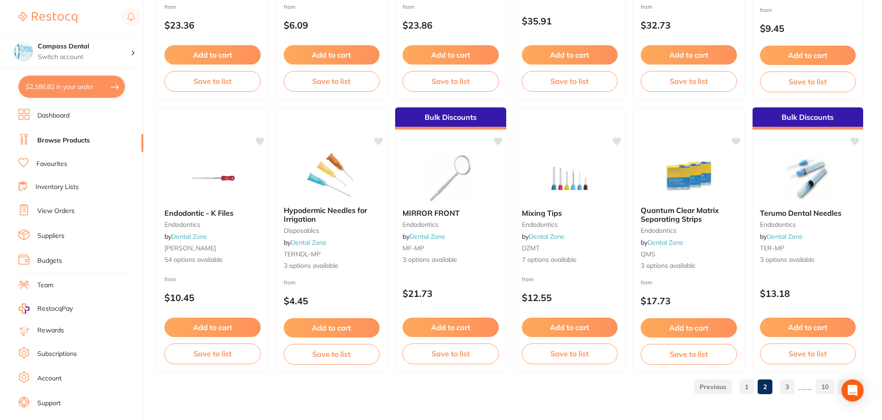
click at [790, 388] on link "3" at bounding box center [787, 386] width 15 height 18
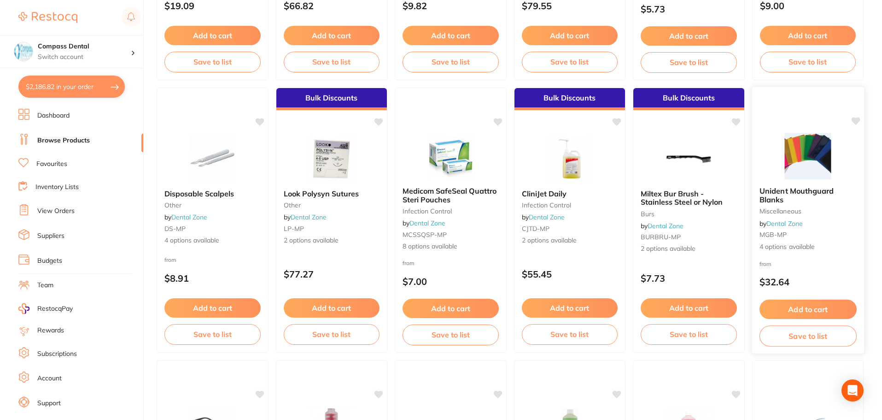
scroll to position [875, 0]
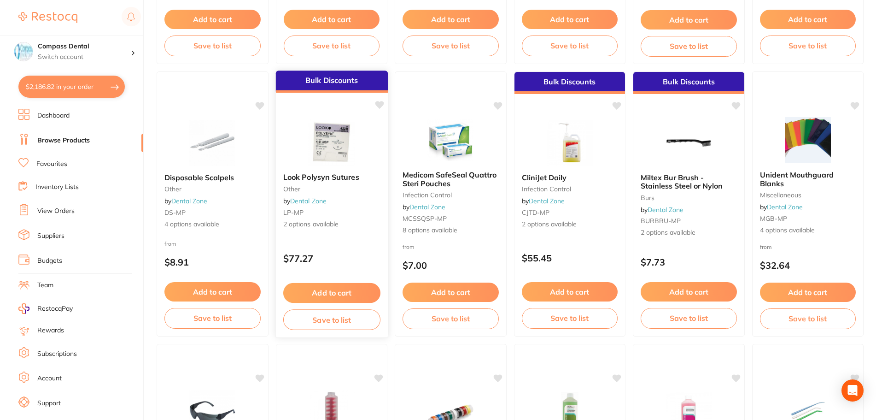
click at [328, 149] on img at bounding box center [331, 142] width 60 height 47
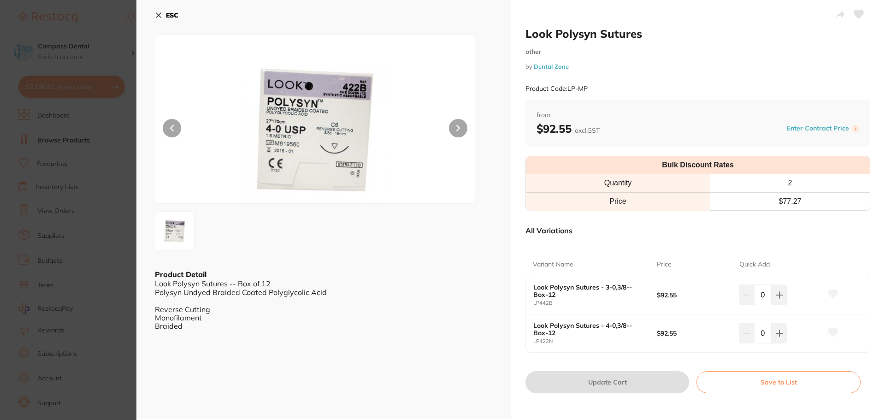
click at [460, 126] on button at bounding box center [458, 128] width 18 height 18
click at [158, 13] on icon at bounding box center [158, 15] width 7 height 7
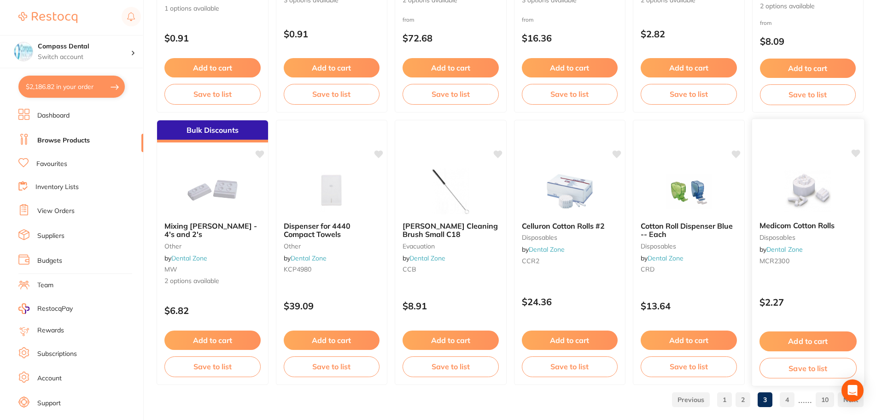
scroll to position [2201, 0]
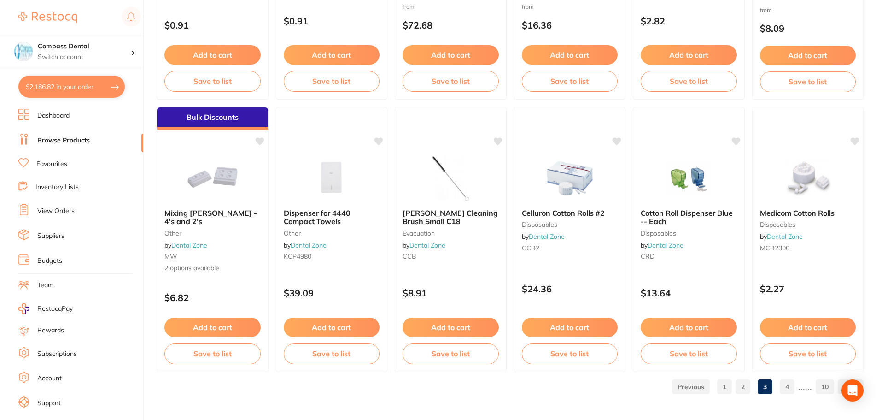
click at [786, 388] on link "4" at bounding box center [787, 386] width 15 height 18
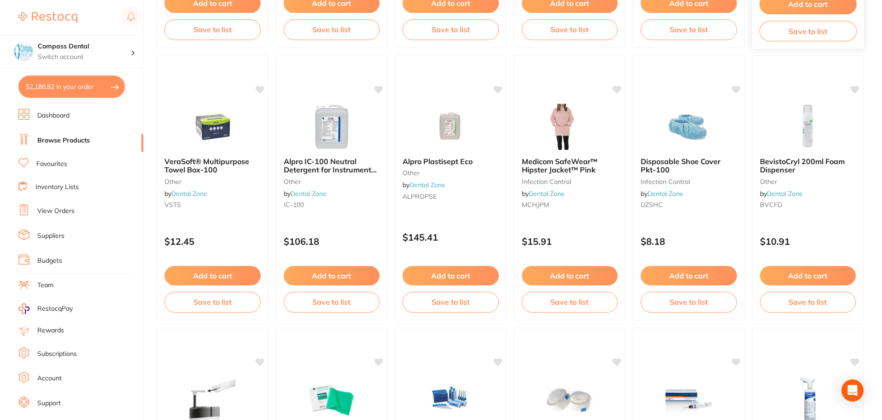
scroll to position [1198, 0]
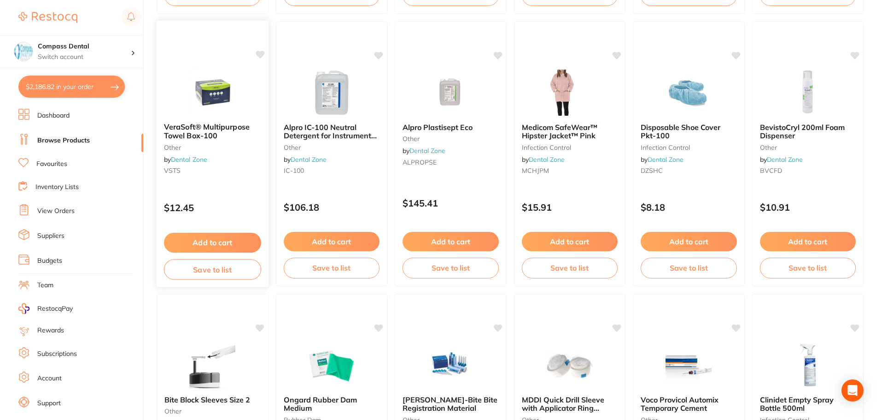
click at [209, 239] on button "Add to cart" at bounding box center [212, 243] width 97 height 20
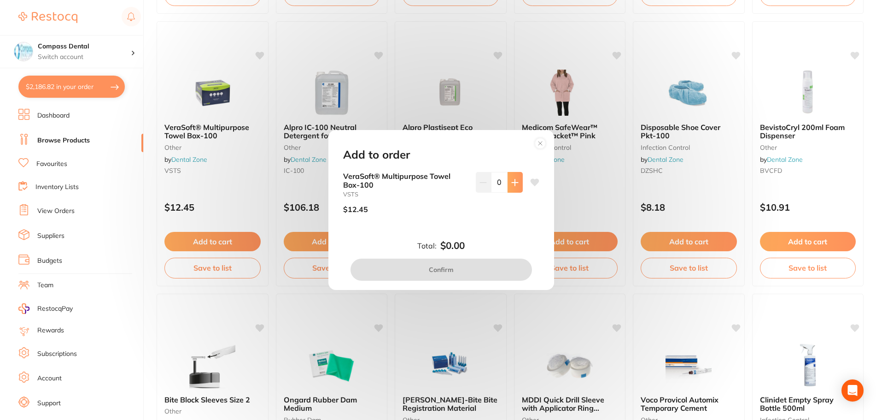
click at [516, 182] on button at bounding box center [515, 182] width 15 height 20
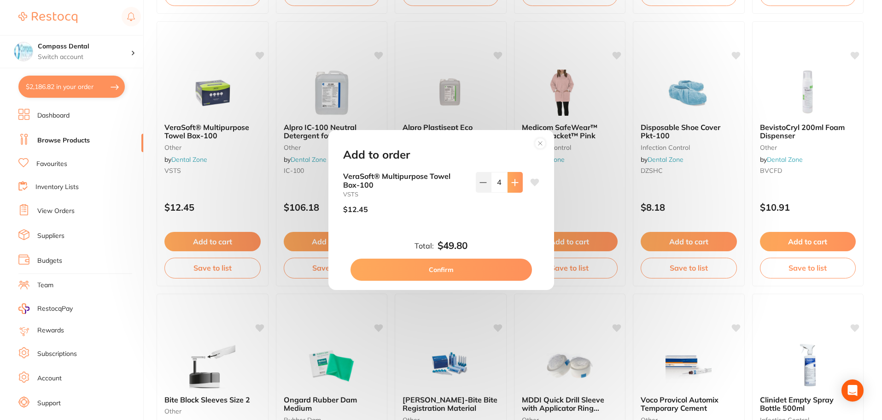
type input "5"
click at [477, 270] on button "Confirm" at bounding box center [442, 269] width 182 height 22
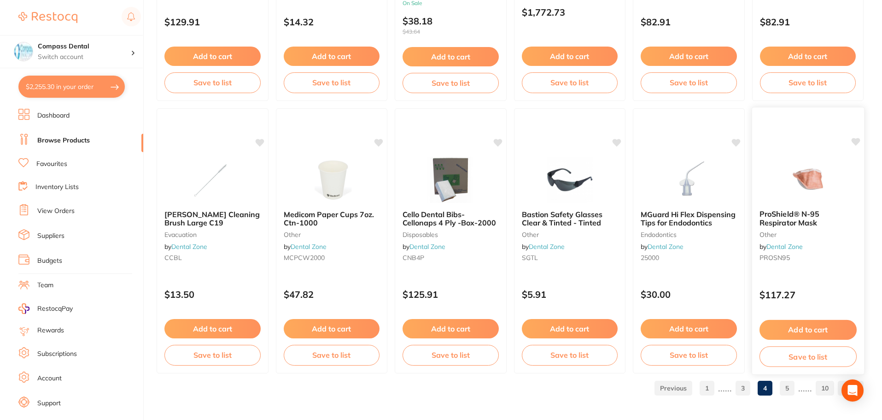
scroll to position [2201, 0]
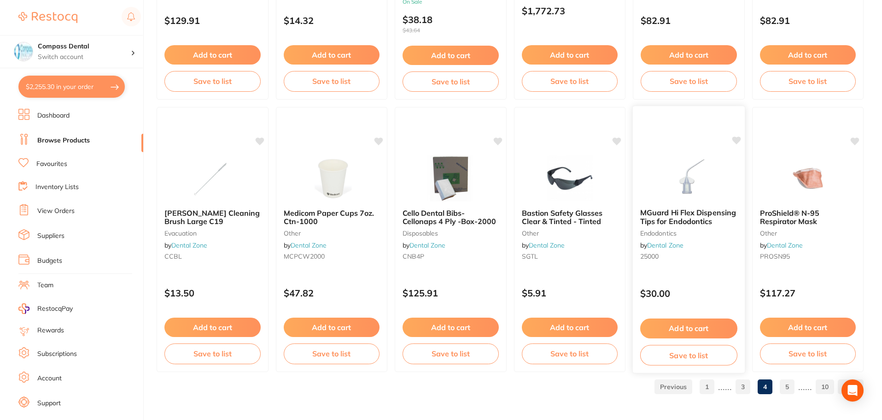
click at [655, 216] on span "MGuard Hi Flex Dispensing Tips for Endodontics" at bounding box center [688, 217] width 96 height 18
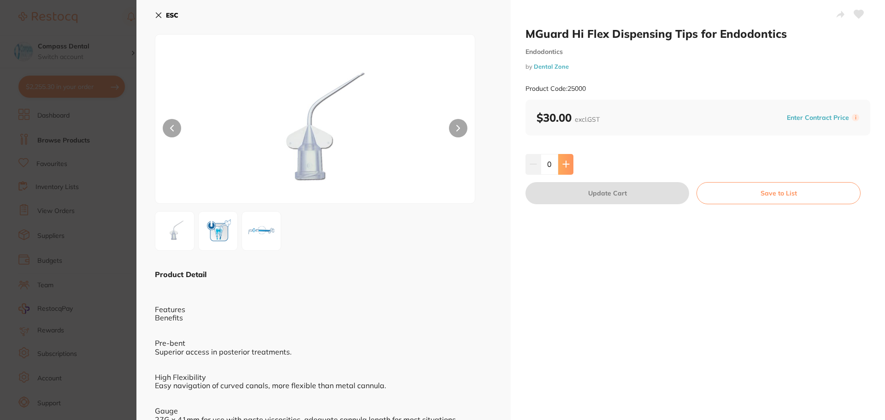
click at [563, 167] on icon at bounding box center [565, 163] width 7 height 7
type input "1"
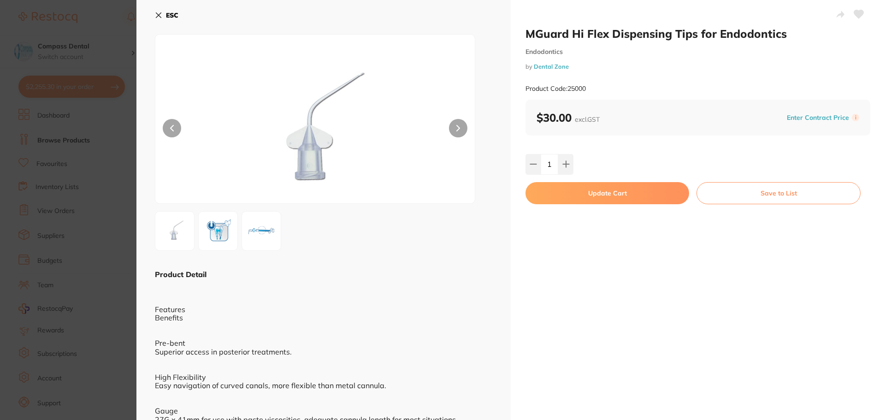
click at [455, 127] on button at bounding box center [458, 128] width 18 height 18
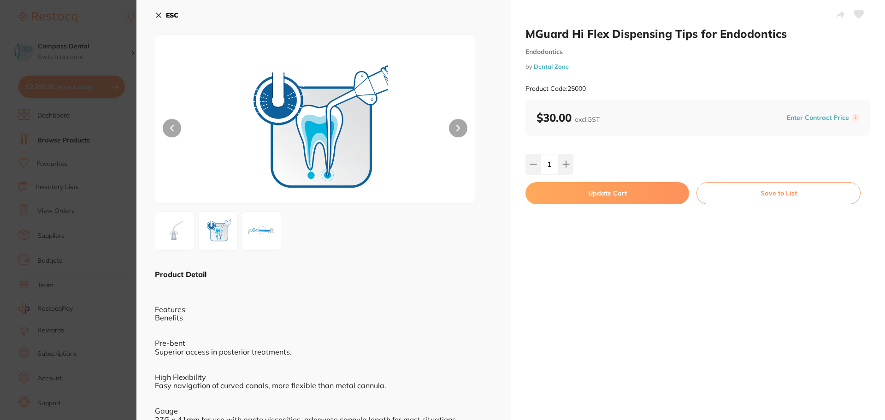
click at [455, 127] on button at bounding box center [458, 128] width 18 height 18
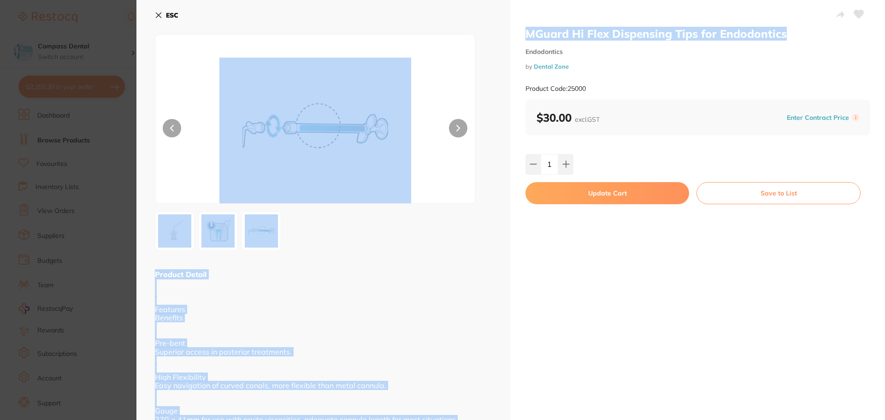
drag, startPoint x: 789, startPoint y: 36, endPoint x: 504, endPoint y: 46, distance: 285.4
click at [504, 46] on div "MGuard Hi Flex Dispensing Tips for Endodontics Endodontics by Dental Zone Produ…" at bounding box center [510, 262] width 748 height 524
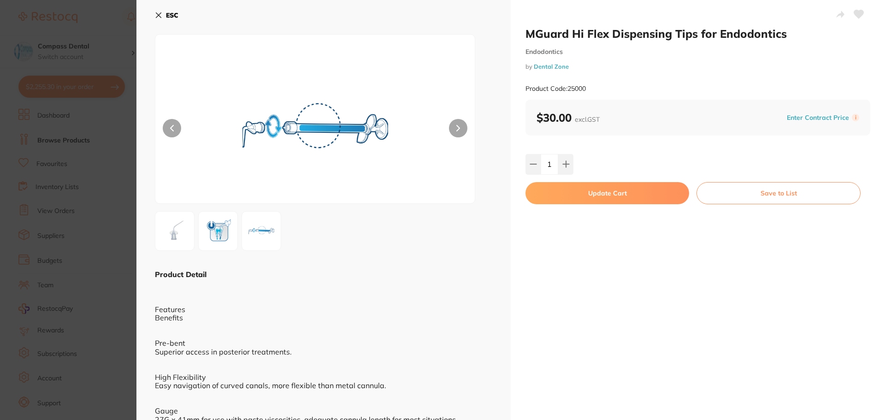
click at [629, 45] on div "MGuard Hi Flex Dispensing Tips for Endodontics Endodontics by Dental Zone Produ…" at bounding box center [697, 63] width 345 height 73
click at [563, 66] on link "Dental Zone" at bounding box center [551, 66] width 35 height 7
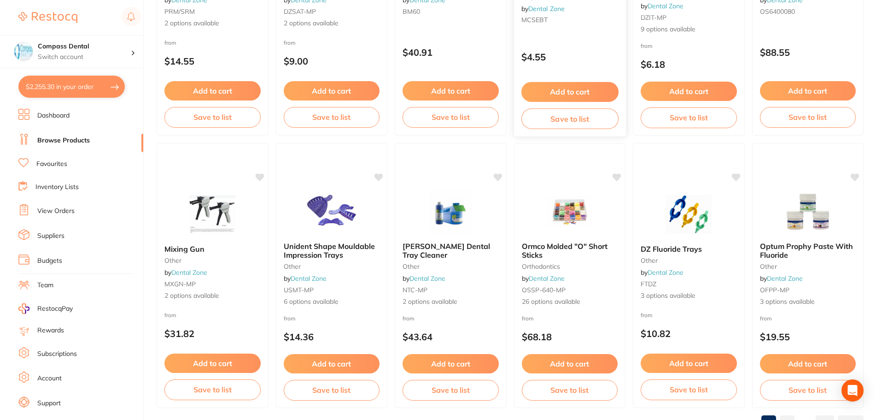
scroll to position [2201, 0]
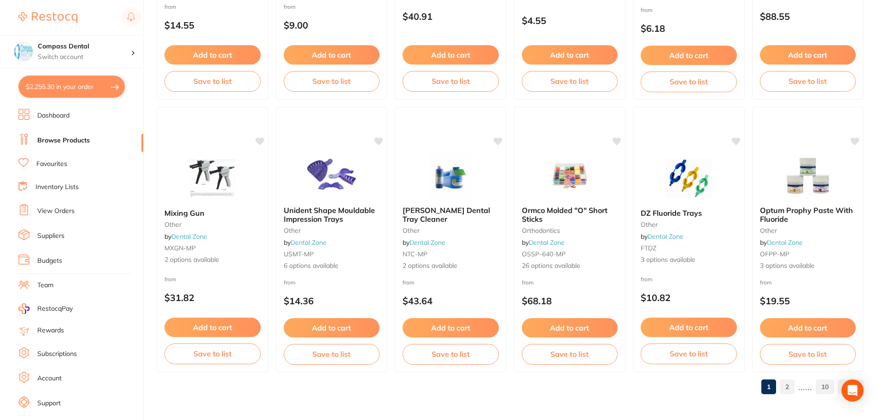
click at [790, 392] on link "2" at bounding box center [787, 386] width 15 height 18
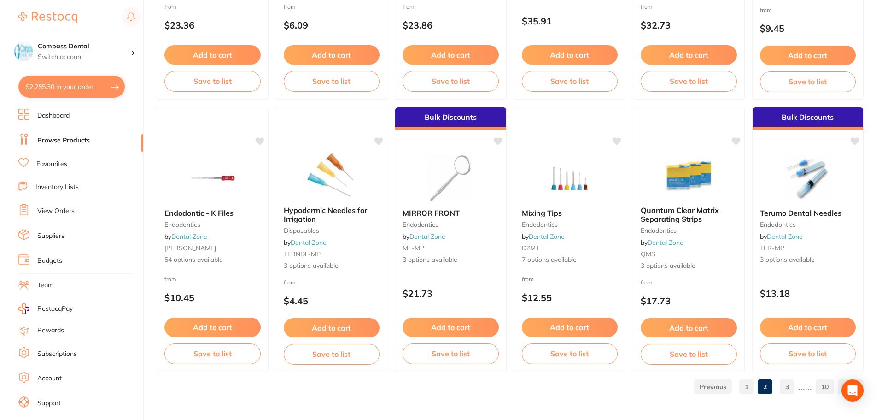
click at [793, 387] on link "3" at bounding box center [787, 386] width 15 height 18
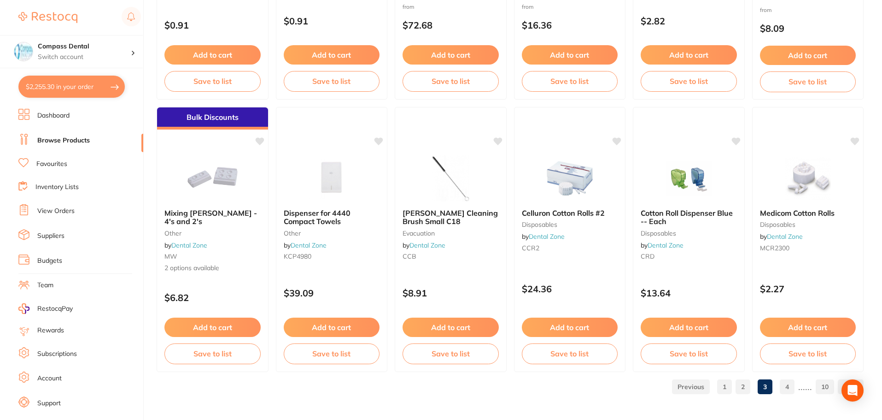
click at [784, 388] on link "4" at bounding box center [787, 386] width 15 height 18
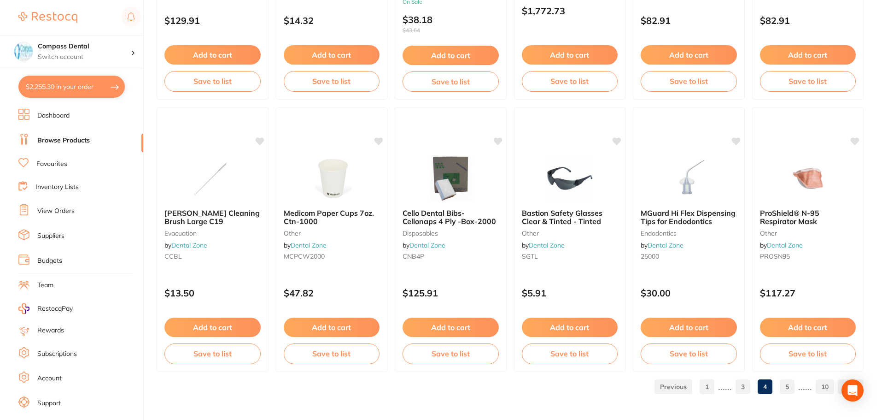
click at [678, 224] on span "MGuard Hi Flex Dispensing Tips for Endodontics" at bounding box center [688, 217] width 95 height 18
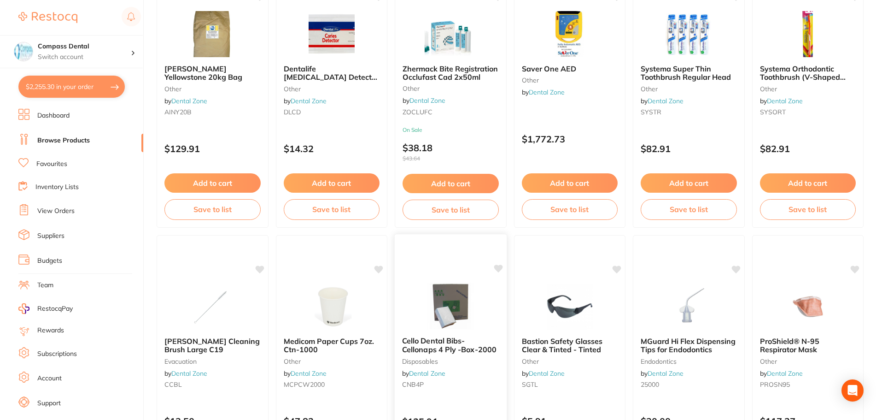
scroll to position [2201, 0]
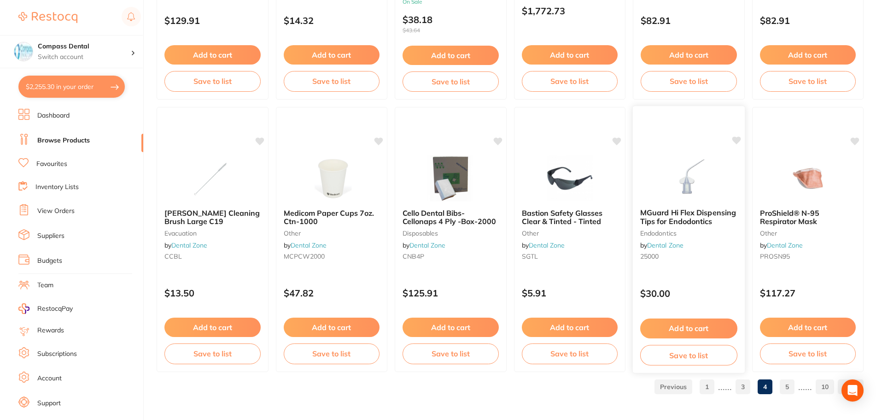
click at [688, 332] on button "Add to cart" at bounding box center [688, 328] width 97 height 20
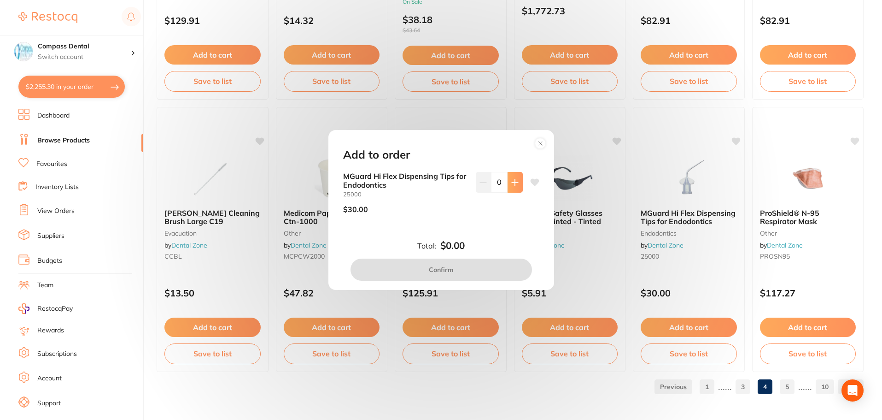
click at [513, 182] on icon at bounding box center [515, 182] width 6 height 6
type input "1"
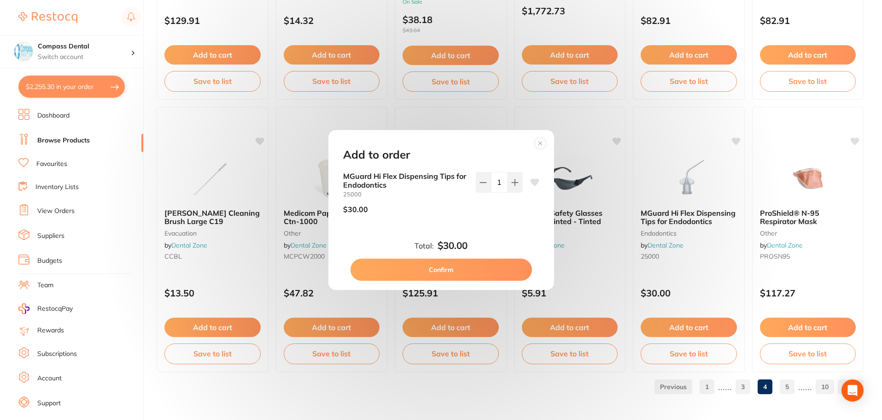
click at [429, 274] on button "Confirm" at bounding box center [442, 269] width 182 height 22
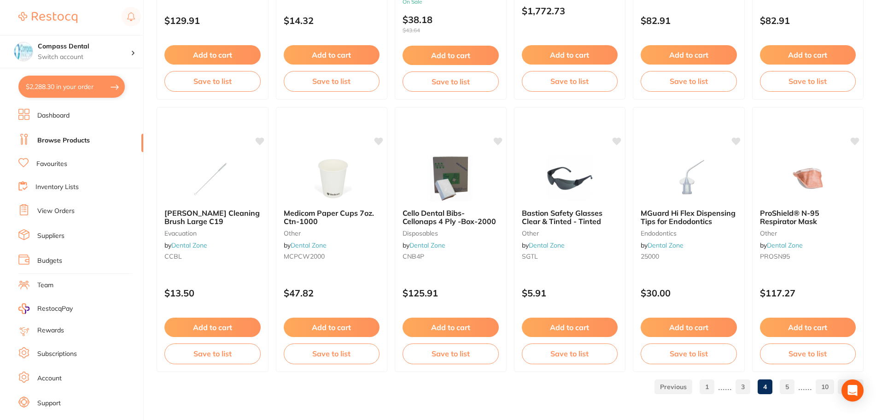
click at [788, 390] on link "5" at bounding box center [787, 386] width 15 height 18
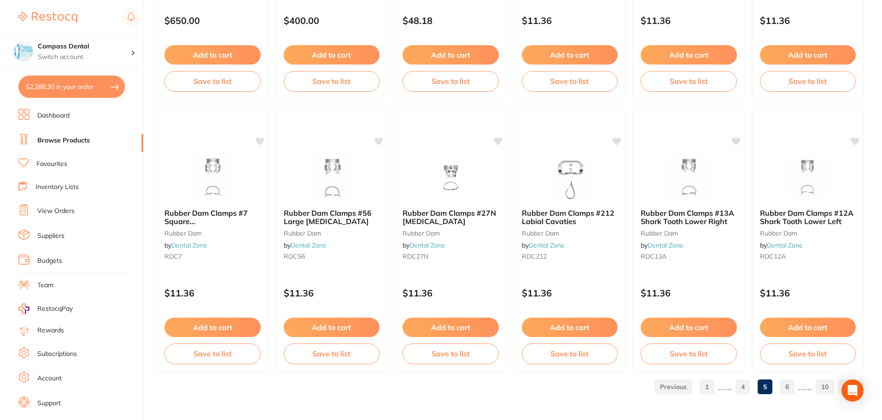
click at [788, 386] on link "6" at bounding box center [787, 386] width 15 height 18
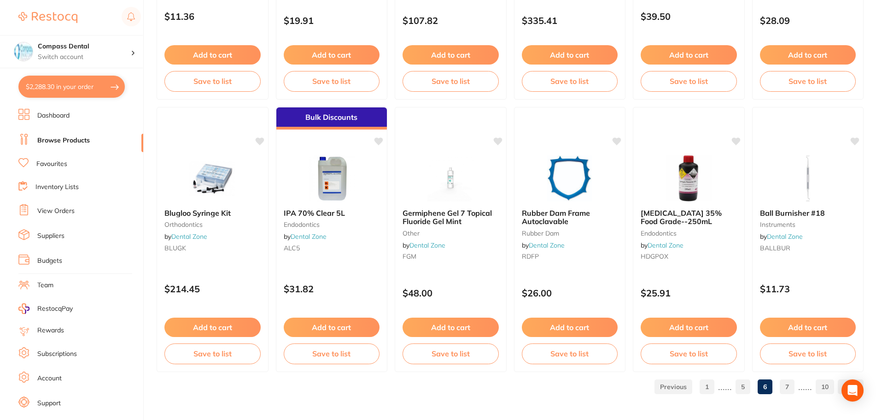
click at [795, 385] on link "7" at bounding box center [787, 386] width 15 height 18
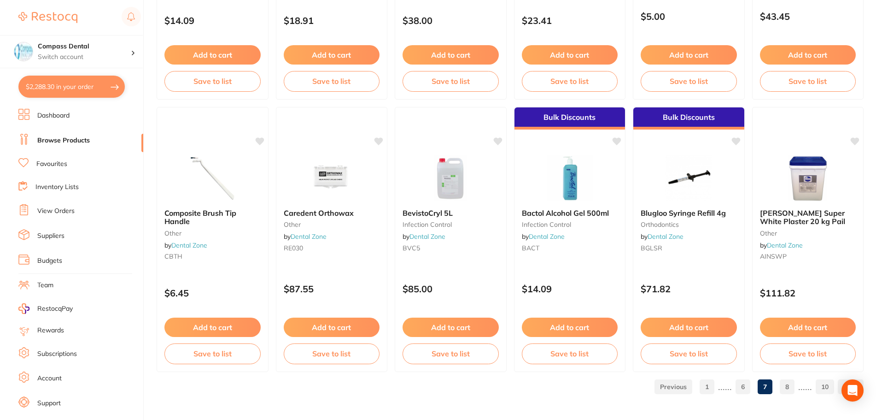
click at [787, 385] on link "8" at bounding box center [787, 386] width 15 height 18
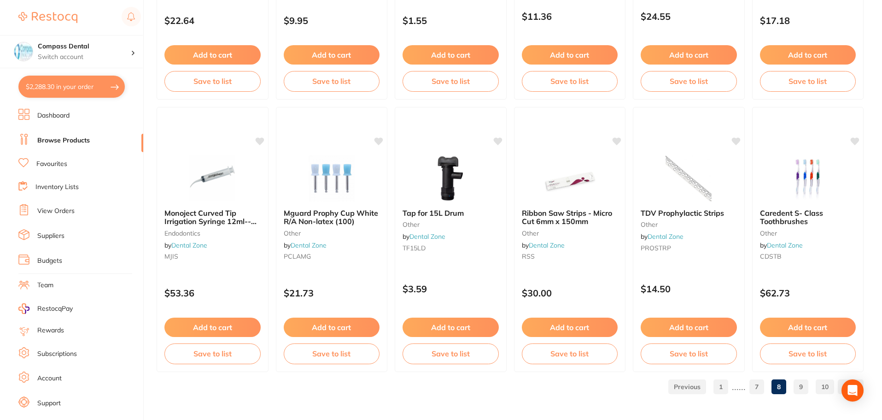
click at [801, 386] on link "9" at bounding box center [801, 386] width 15 height 18
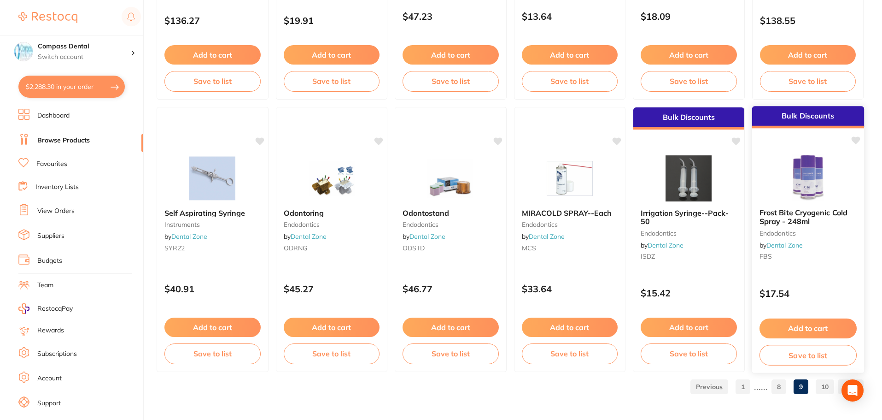
click at [851, 334] on button "Add to cart" at bounding box center [807, 328] width 97 height 20
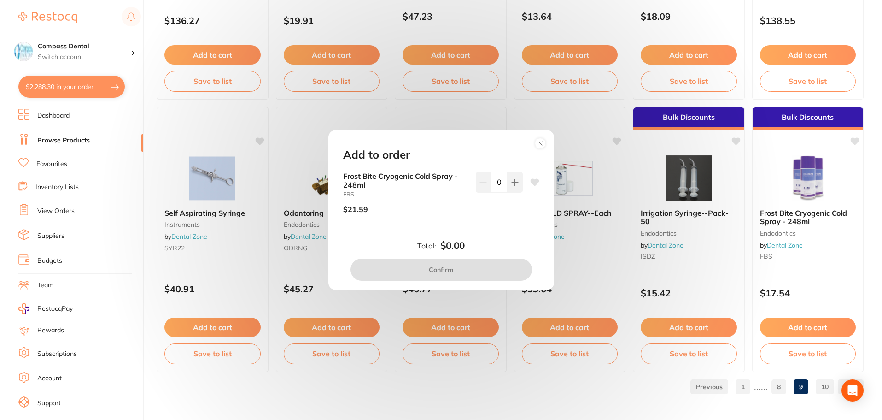
click at [540, 145] on circle at bounding box center [540, 143] width 11 height 11
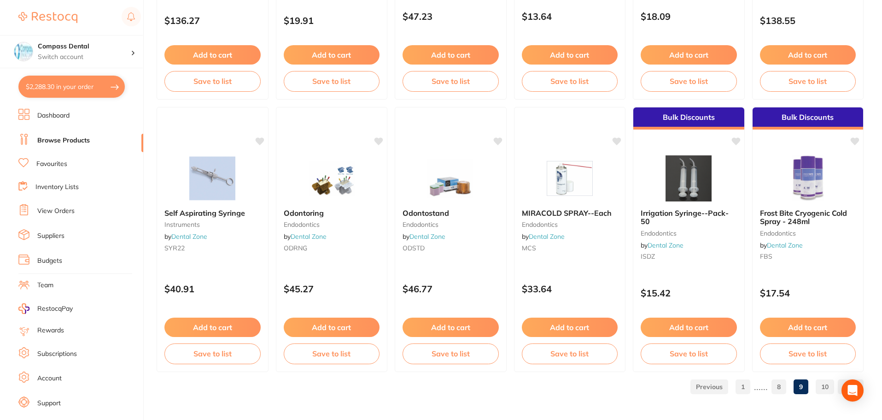
click at [823, 390] on link "10" at bounding box center [825, 386] width 18 height 18
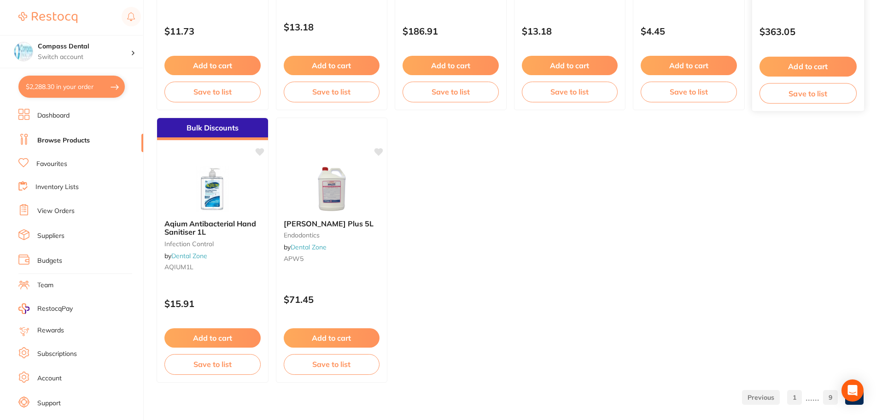
scroll to position [1385, 0]
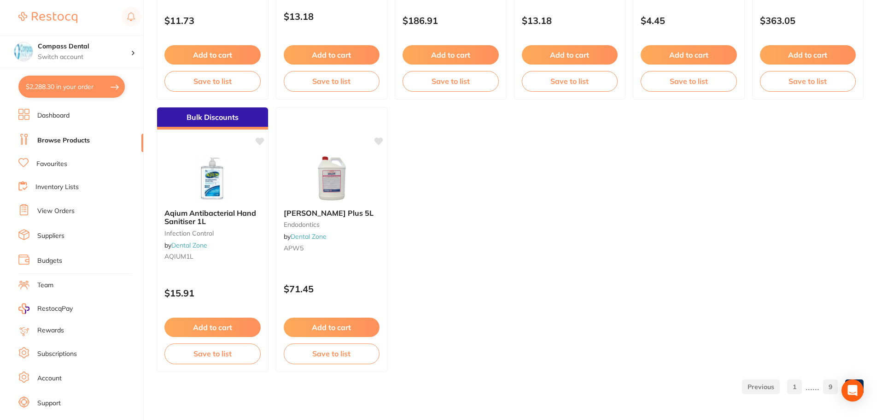
click at [46, 86] on button "$2,288.30 in your order" at bounding box center [71, 87] width 106 height 22
checkbox input "true"
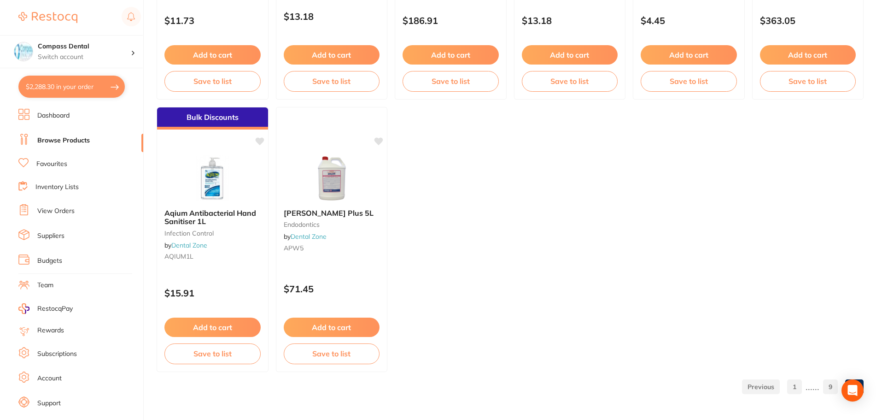
checkbox input "true"
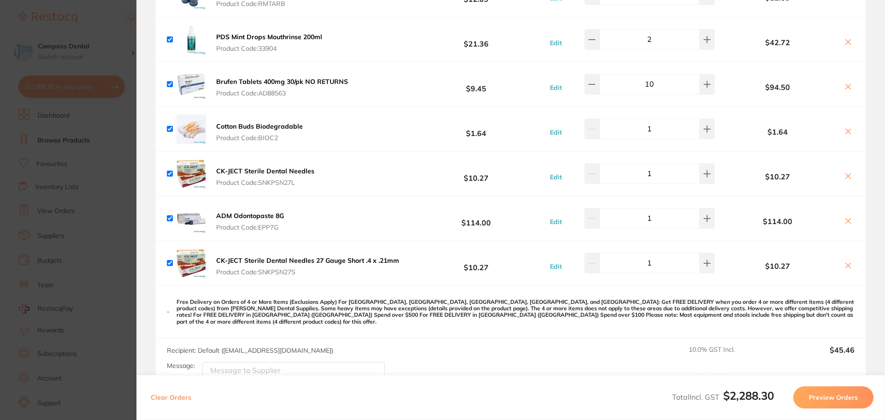
scroll to position [654, 0]
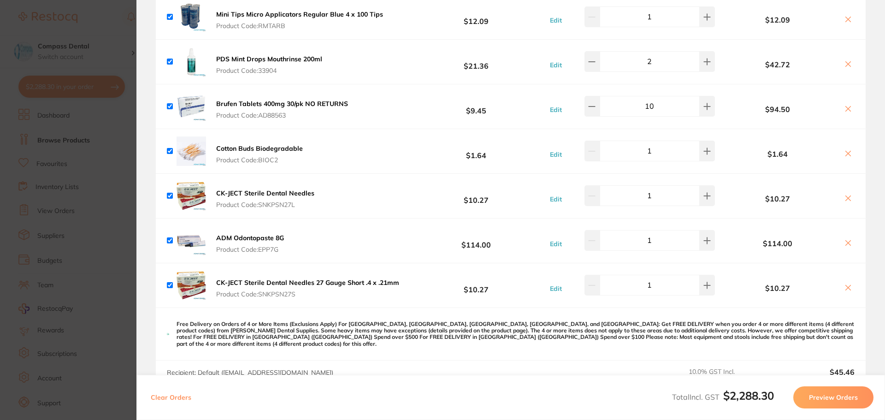
click at [414, 295] on div "CK-JECT Sterile Dental Needles 27 Gauge Short .4 x .21mm Product Code: SNKPSN27…" at bounding box center [511, 285] width 710 height 44
click at [845, 242] on icon at bounding box center [847, 243] width 5 height 5
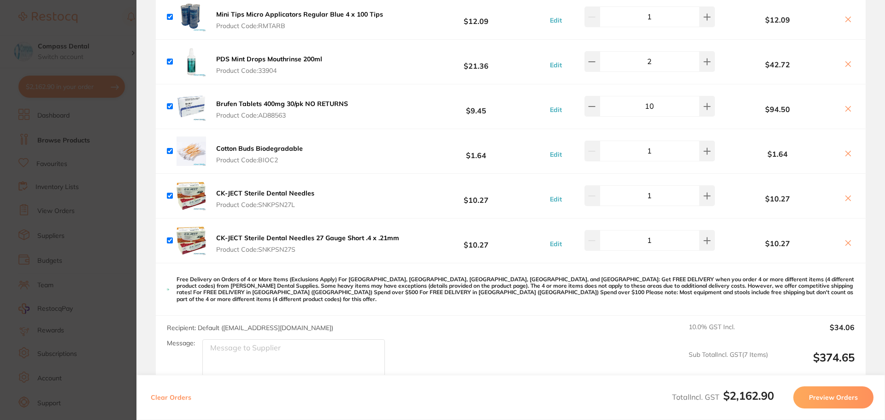
click at [848, 196] on icon at bounding box center [847, 197] width 7 height 7
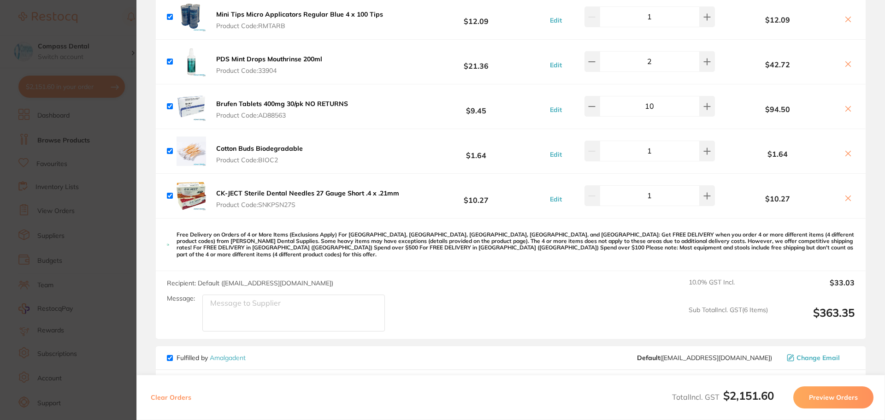
click at [847, 196] on icon at bounding box center [847, 198] width 5 height 5
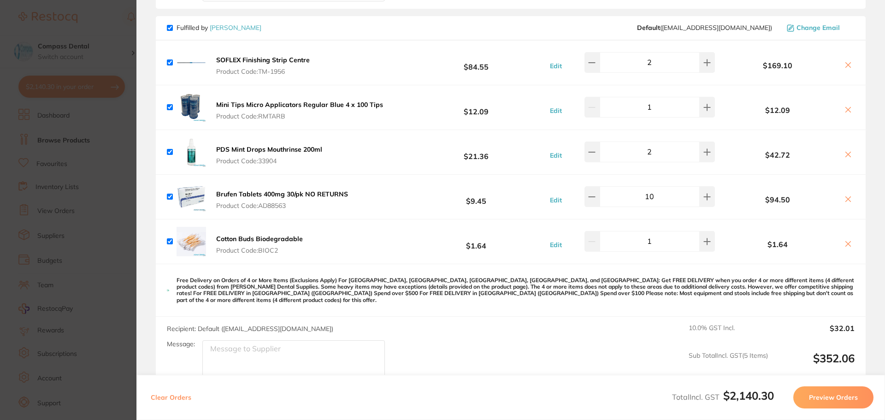
checkbox input "true"
